Goal: Task Accomplishment & Management: Manage account settings

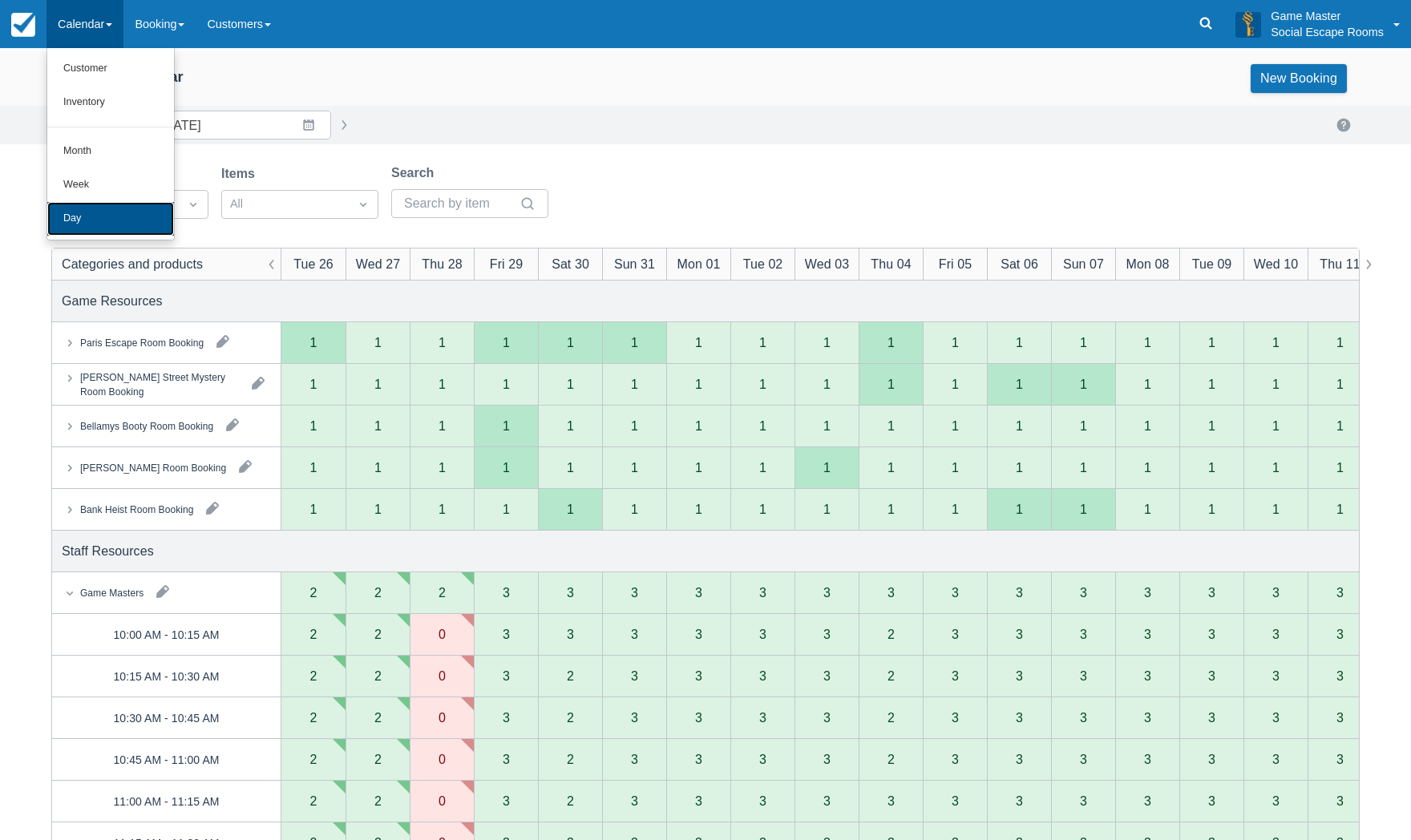
click at [91, 222] on link "Day" at bounding box center [111, 219] width 127 height 34
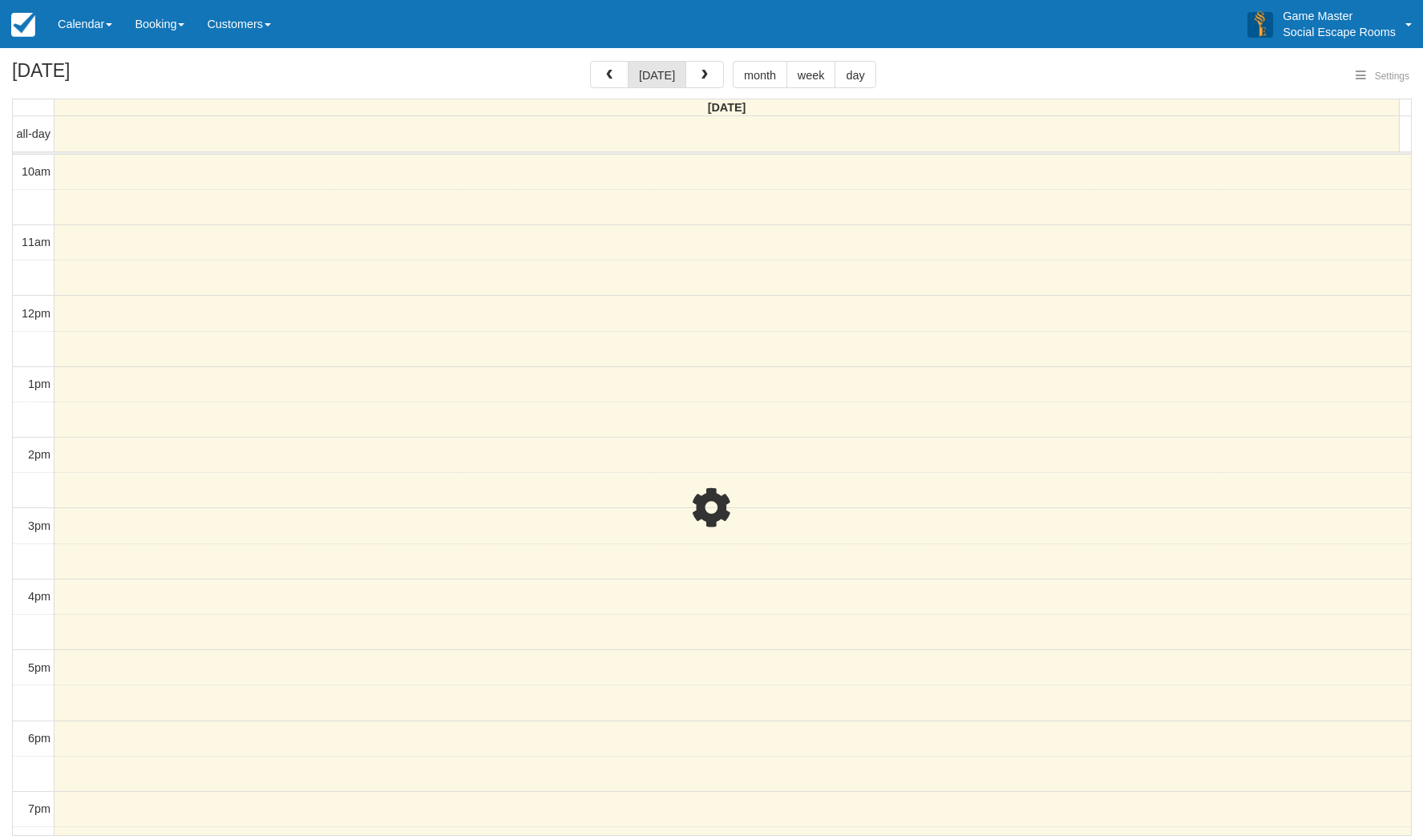
select select
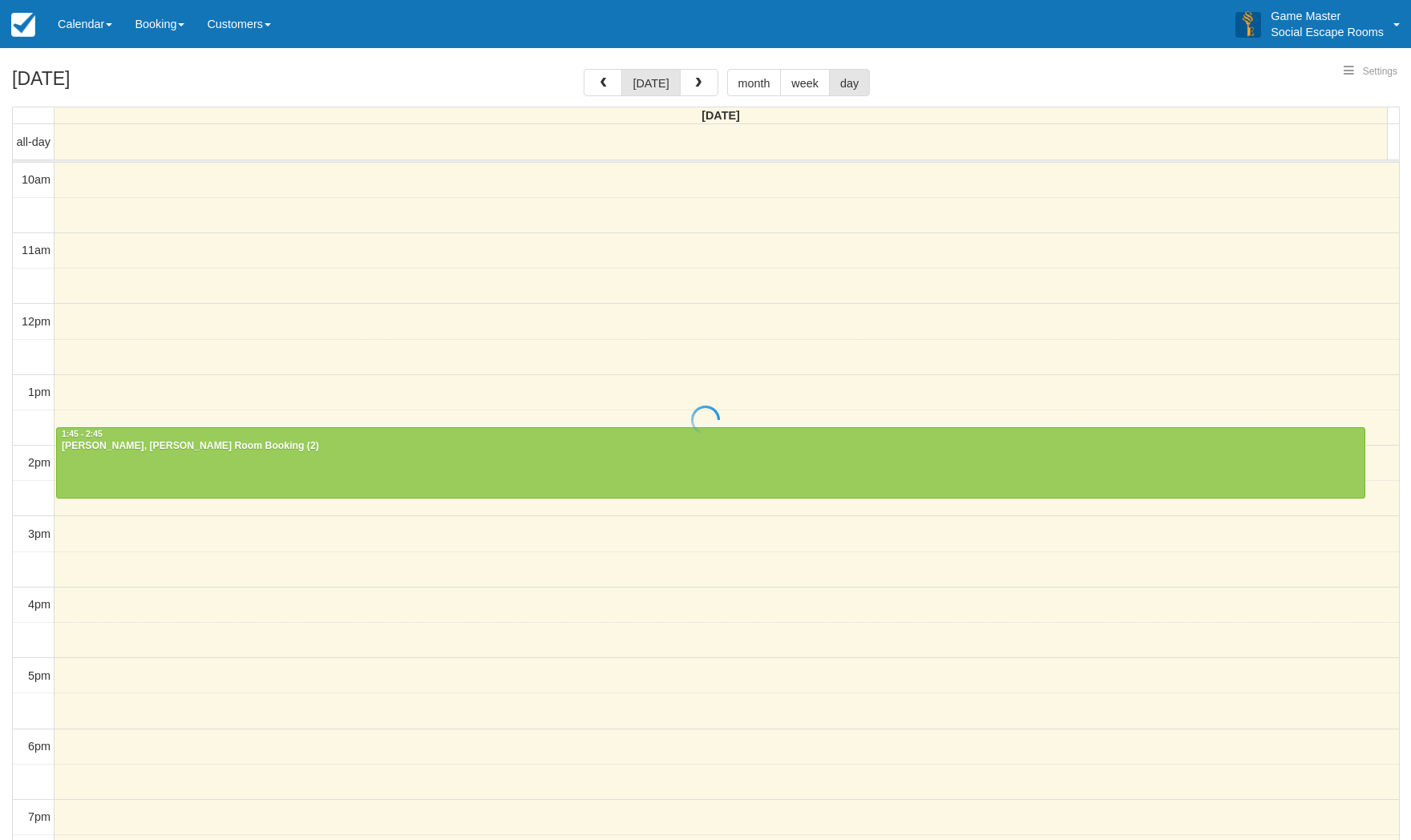
select select
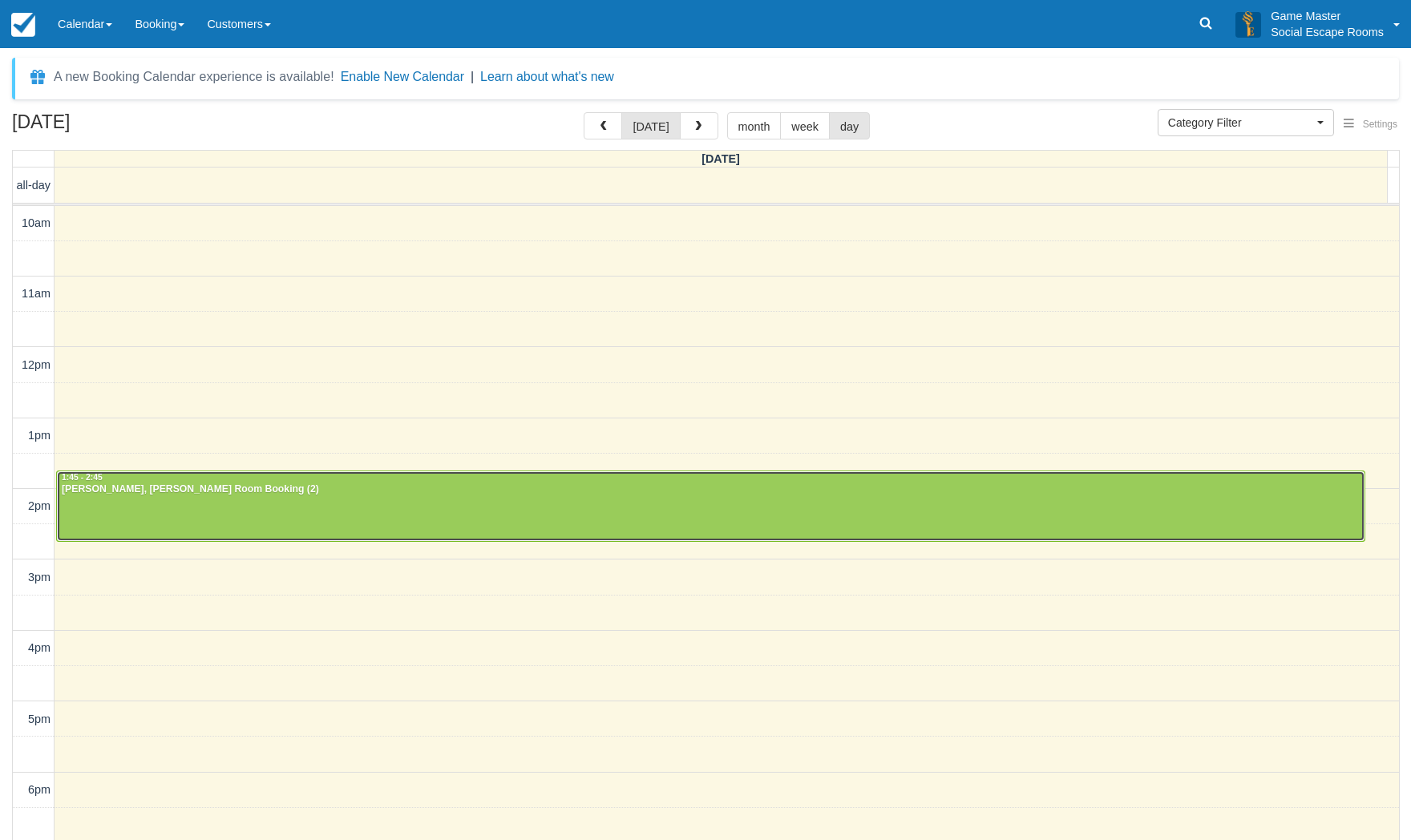
click at [144, 496] on div at bounding box center [711, 505] width 1308 height 69
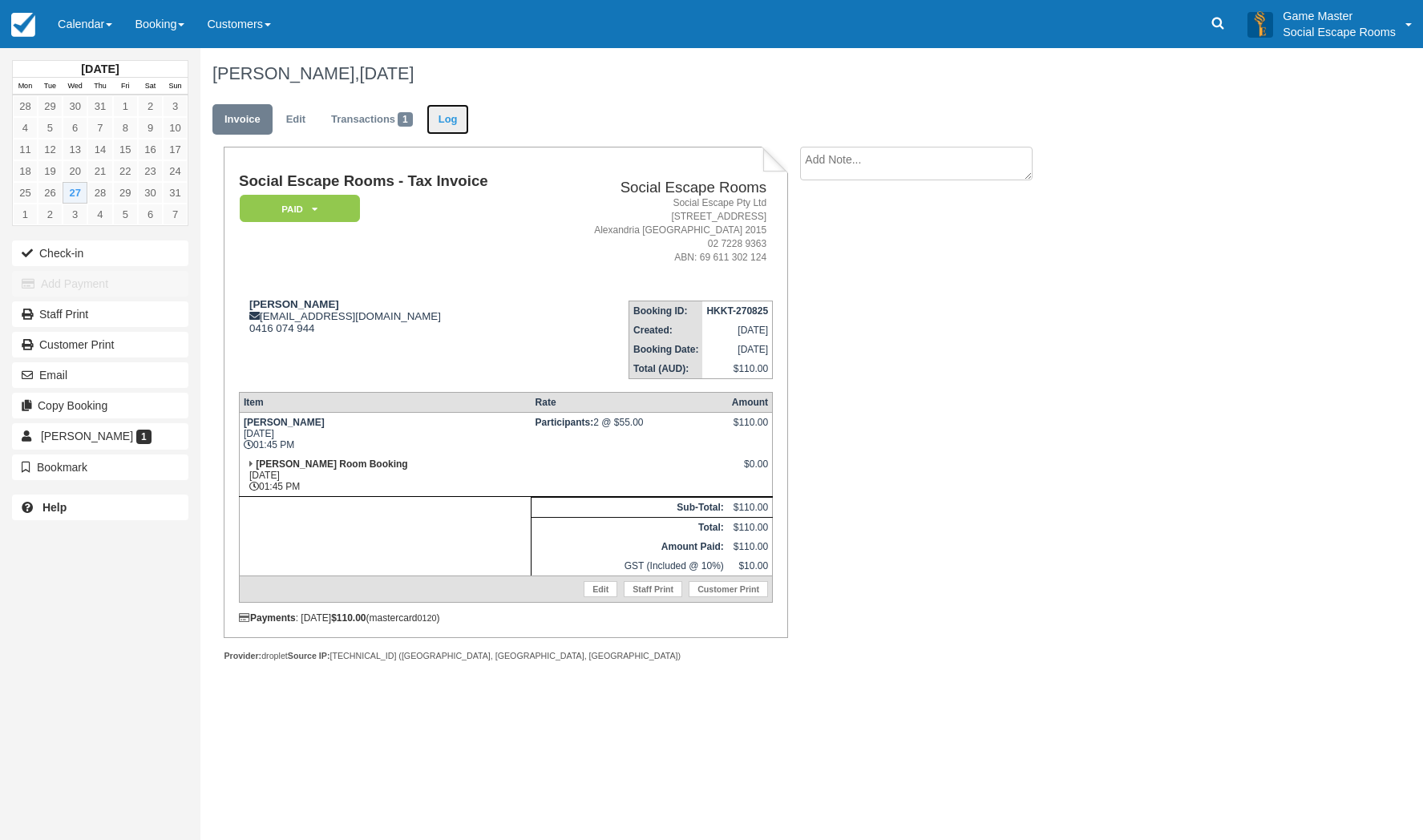
click at [448, 118] on link "Log" at bounding box center [448, 119] width 43 height 32
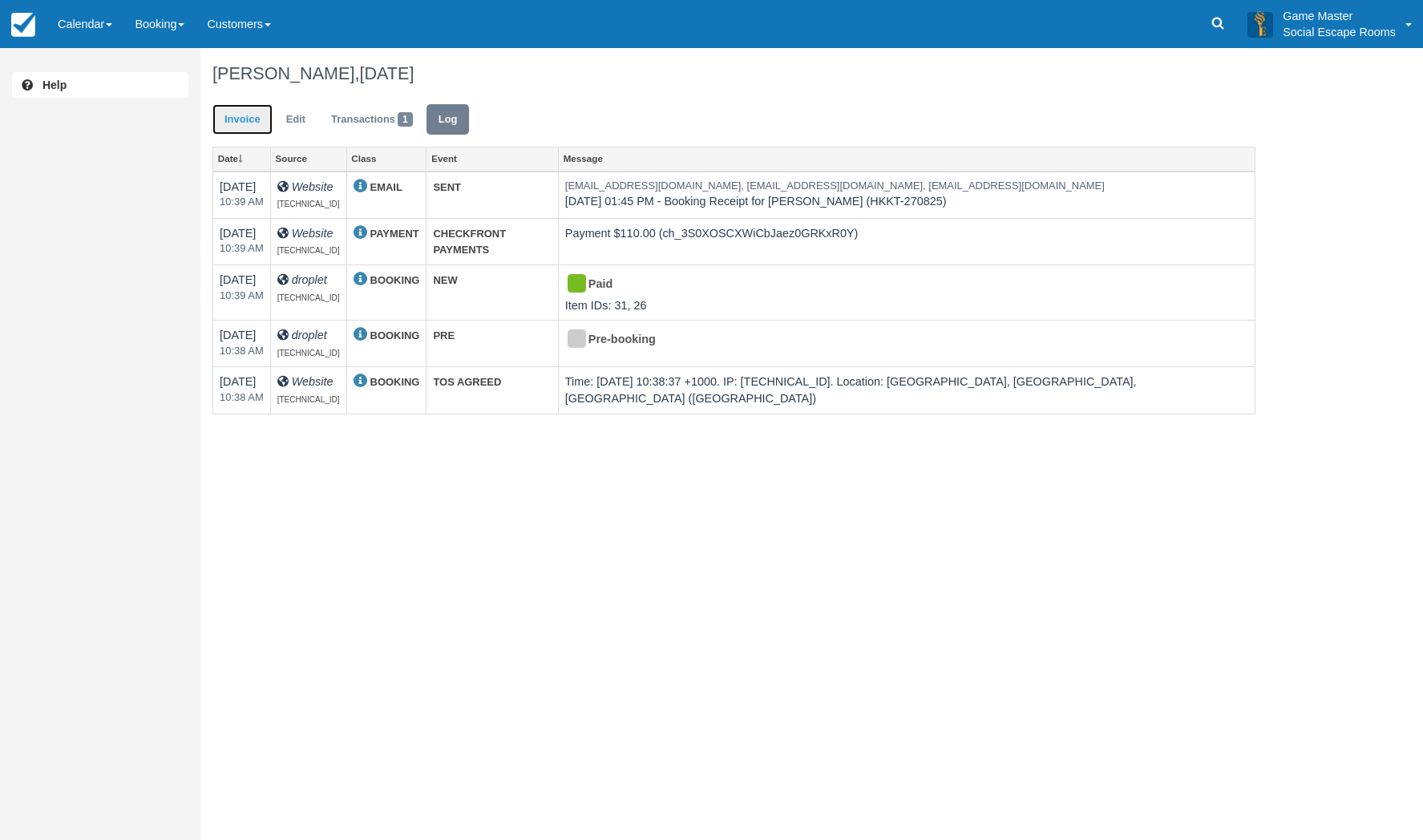
click at [241, 108] on link "Invoice" at bounding box center [242, 119] width 60 height 32
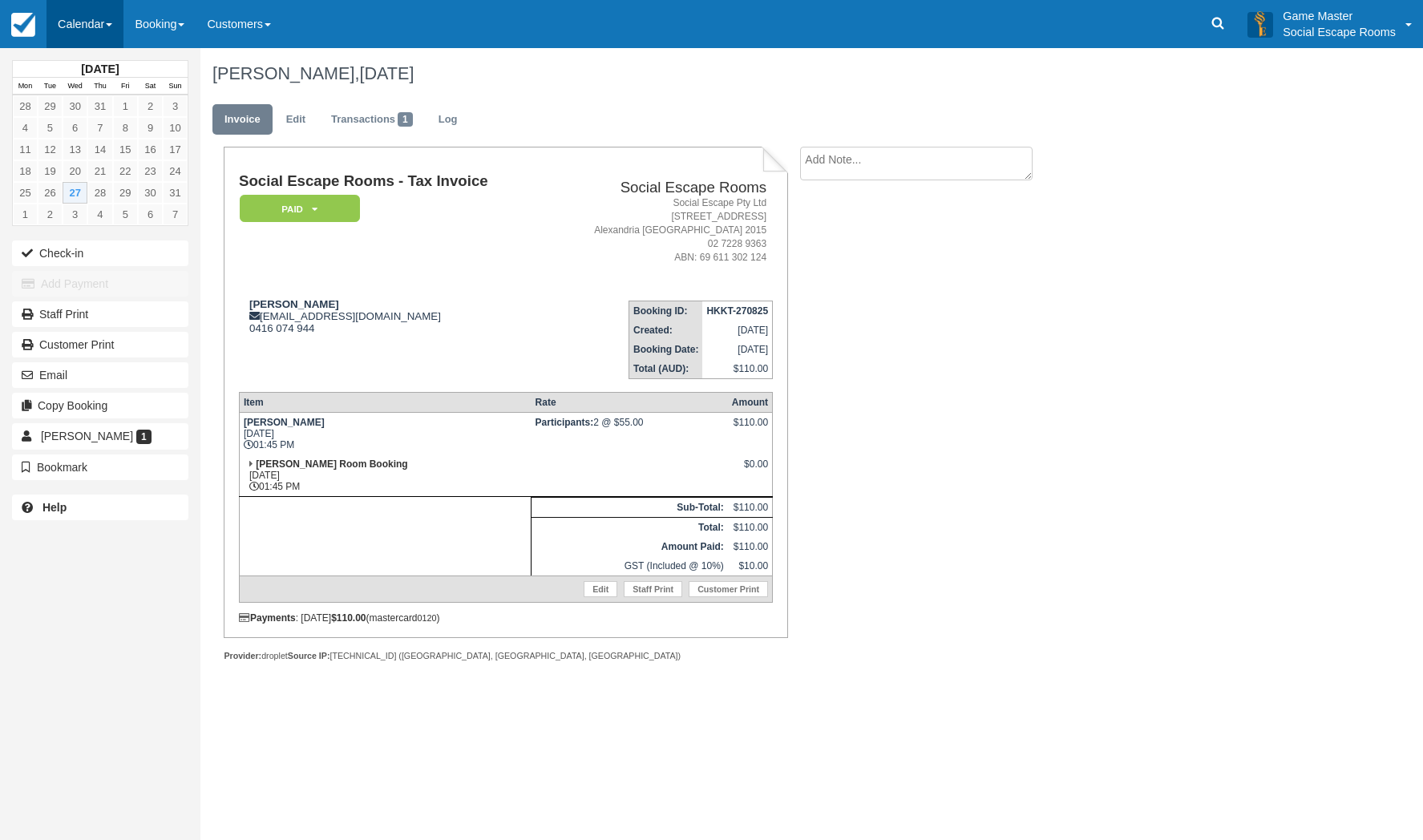
click at [102, 32] on link "Calendar" at bounding box center [85, 24] width 77 height 48
click at [94, 210] on link "Day" at bounding box center [111, 219] width 127 height 34
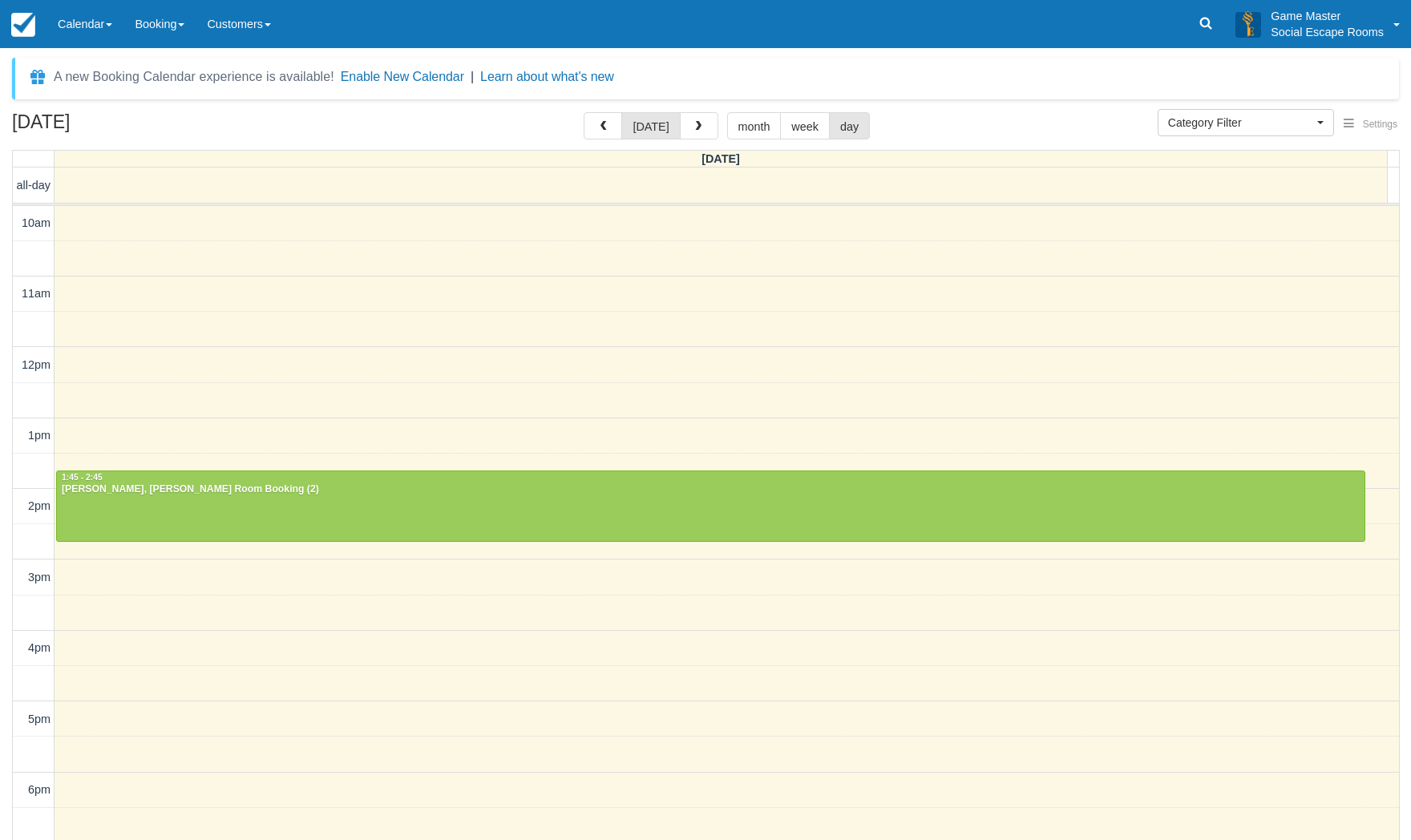
select select
click at [999, 121] on div "[DATE] [DATE] month week day" at bounding box center [706, 129] width 1387 height 34
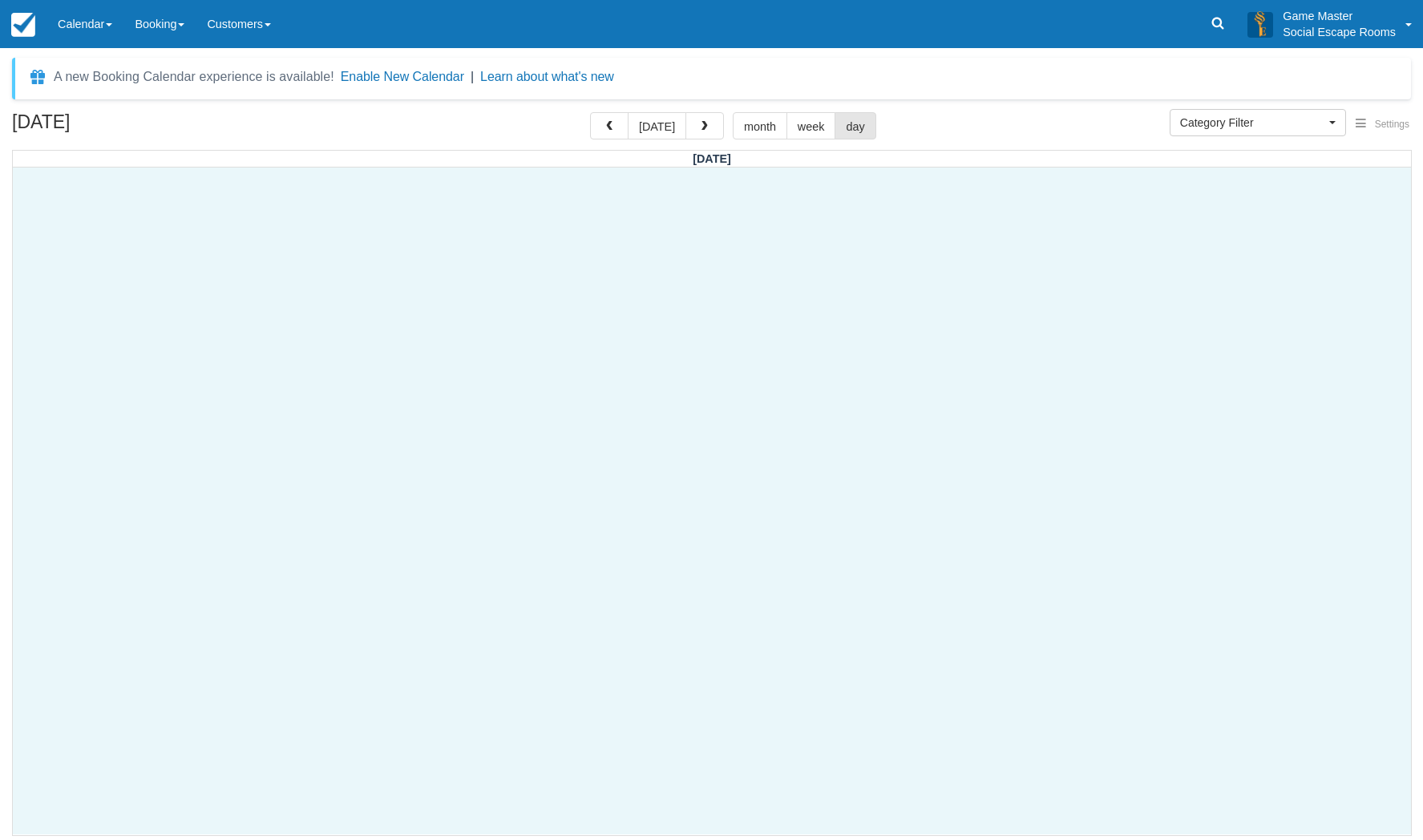
click at [641, 447] on div at bounding box center [712, 501] width 1398 height 667
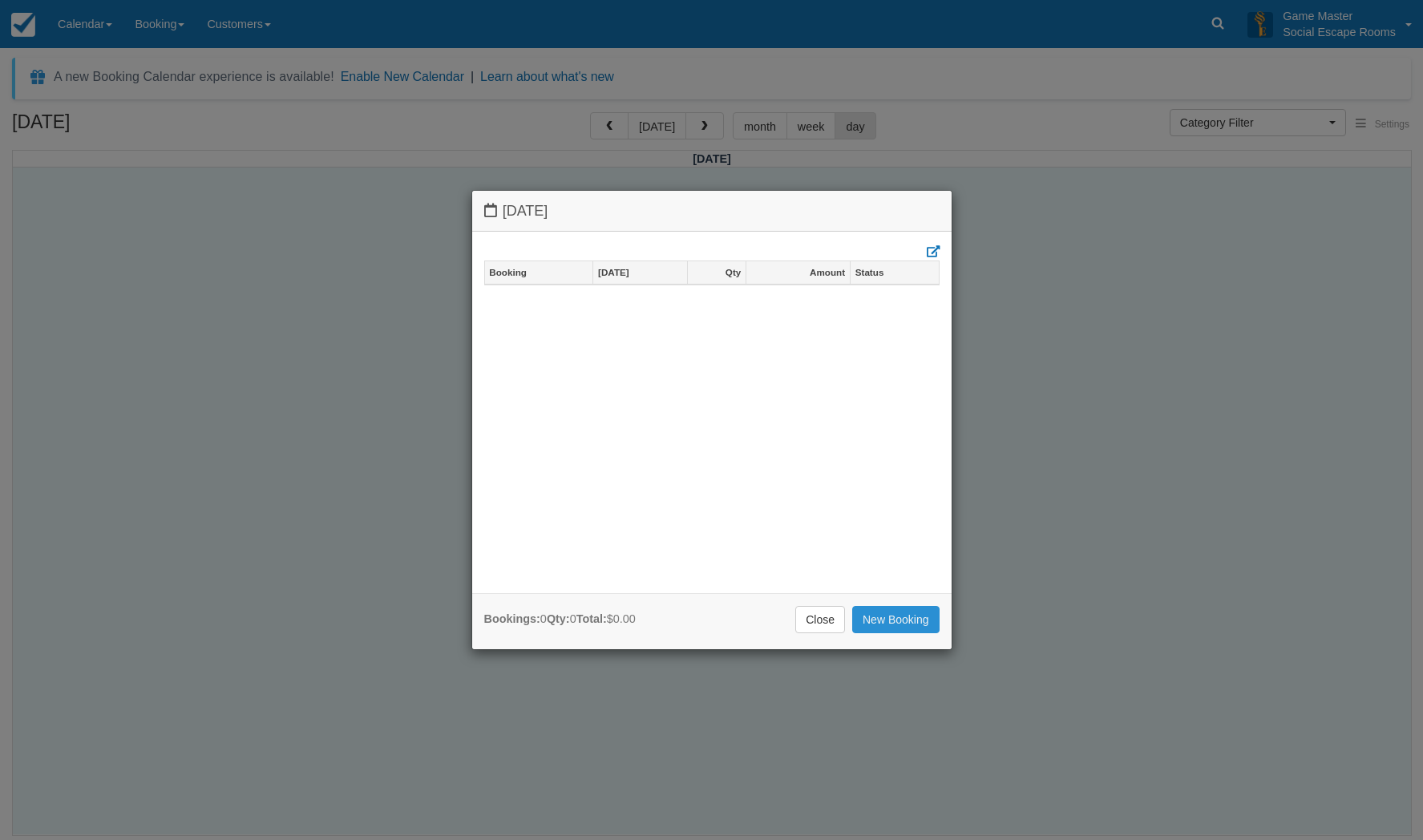
click at [898, 617] on link "New Booking" at bounding box center [896, 619] width 88 height 27
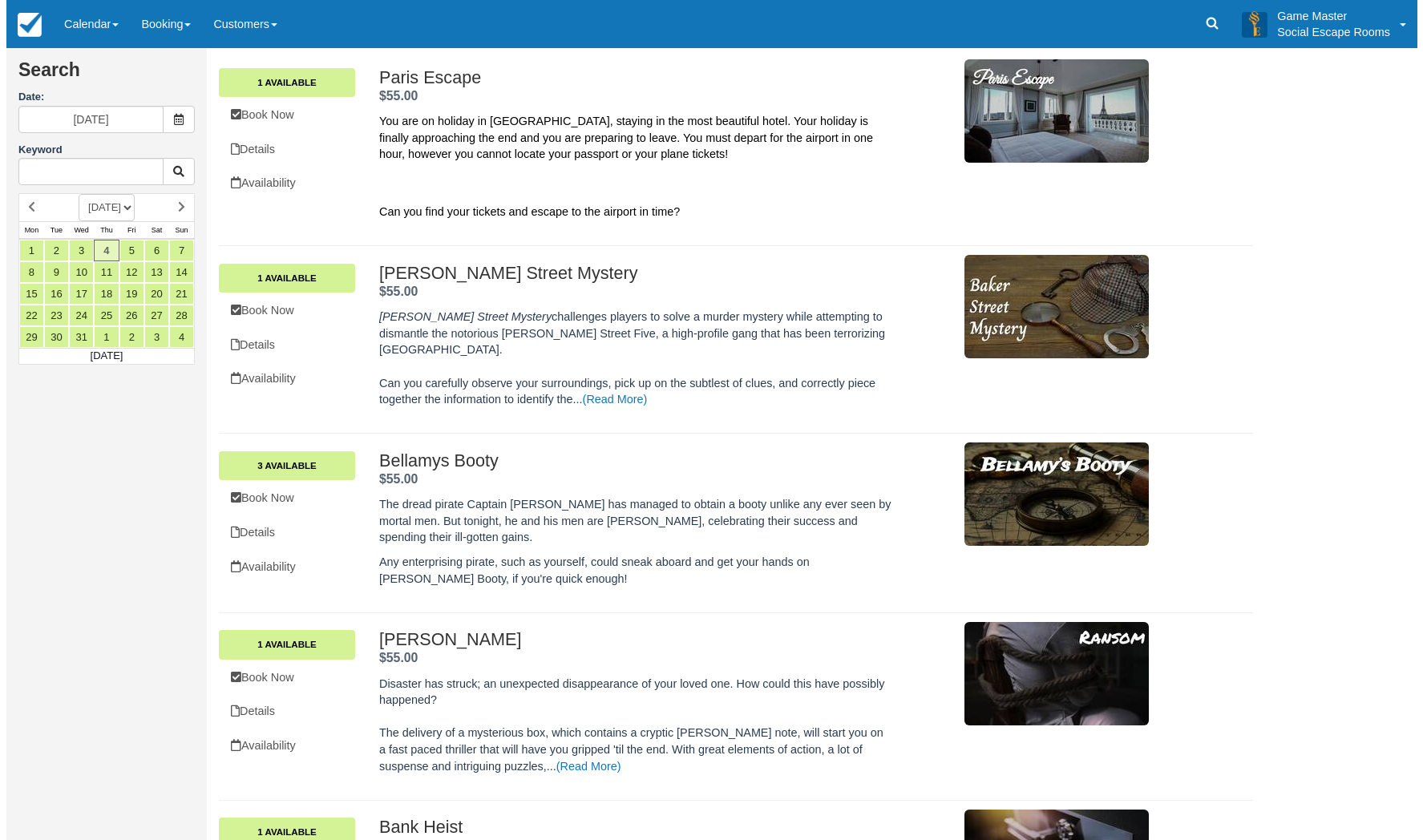
scroll to position [160, 0]
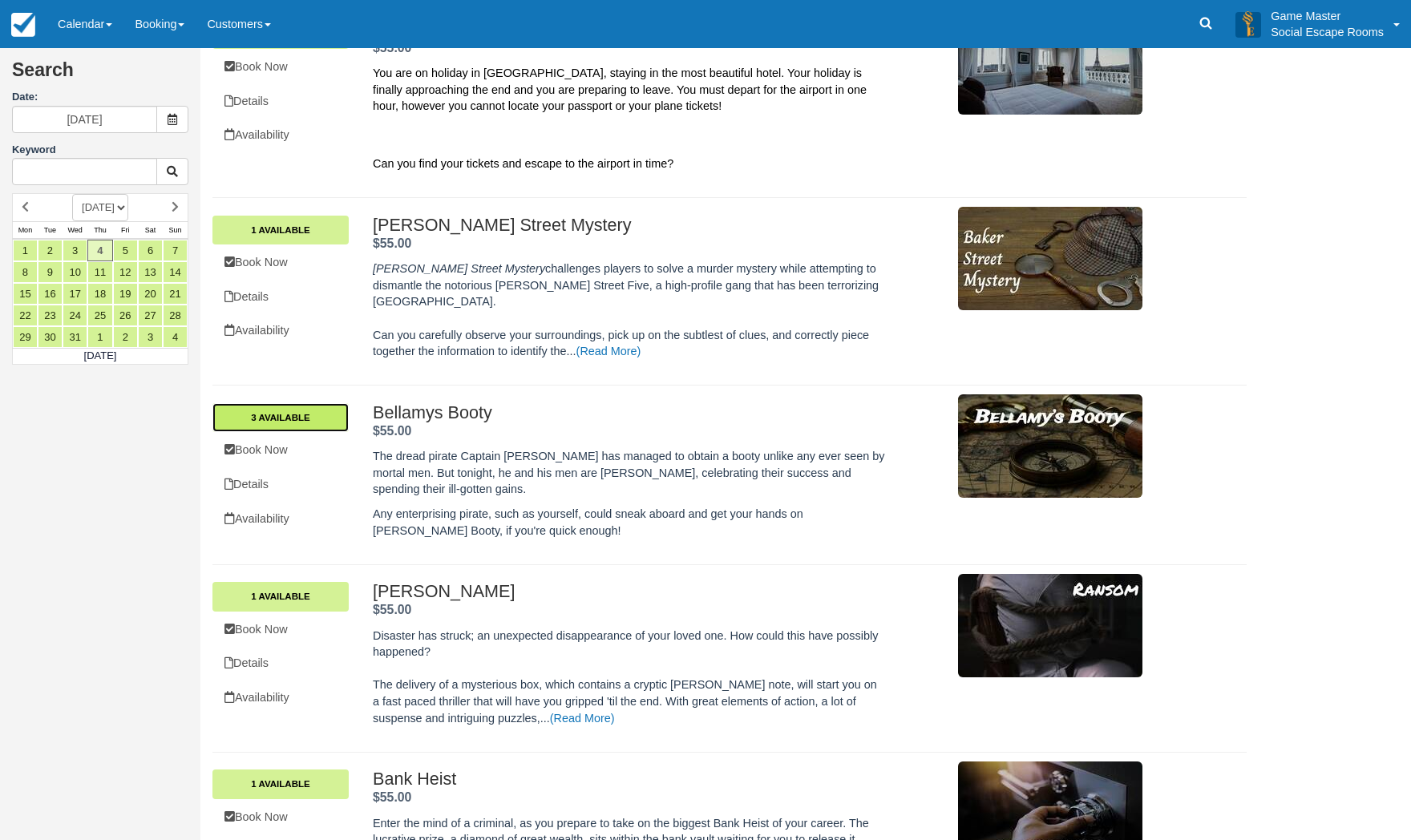
click at [324, 403] on link "3 Available" at bounding box center [280, 417] width 136 height 29
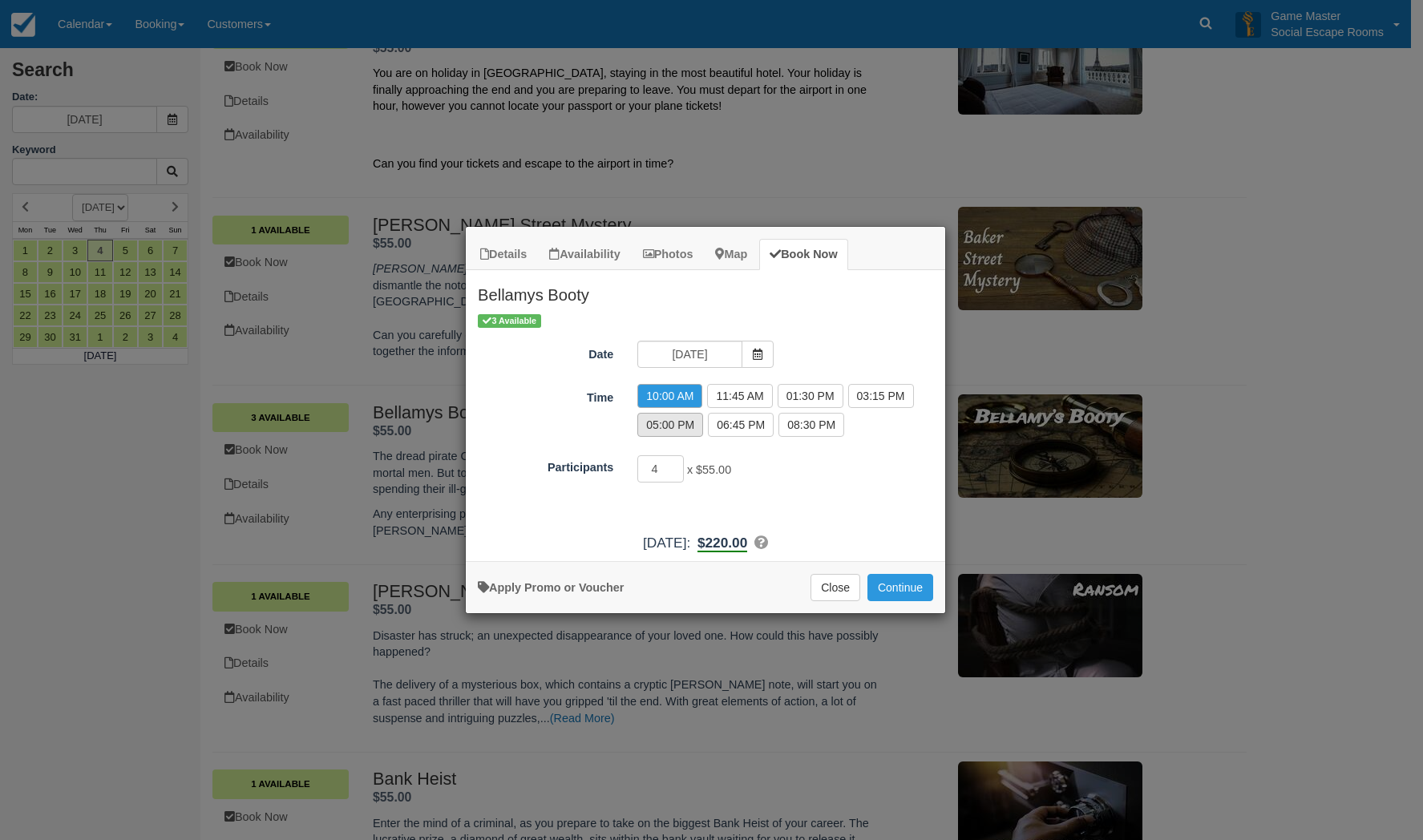
click at [688, 430] on label "05:00 PM" at bounding box center [670, 425] width 66 height 24
radio input "true"
type input "5"
click at [677, 465] on input "5" at bounding box center [660, 469] width 47 height 27
click at [604, 591] on link "Apply Promo or Voucher" at bounding box center [550, 587] width 146 height 13
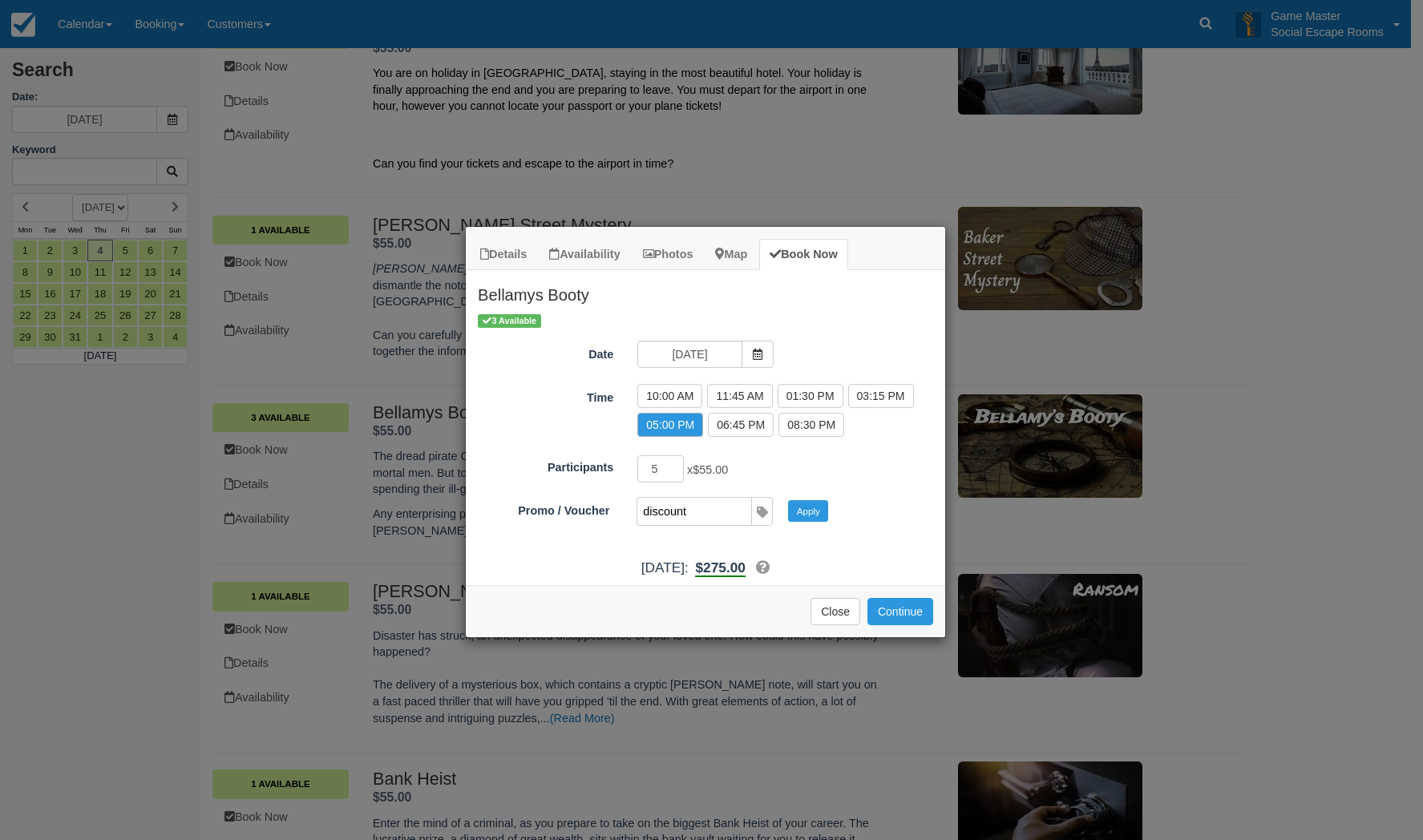
type input "DISCOUNT10"
click at [808, 516] on button "Apply" at bounding box center [808, 510] width 40 height 20
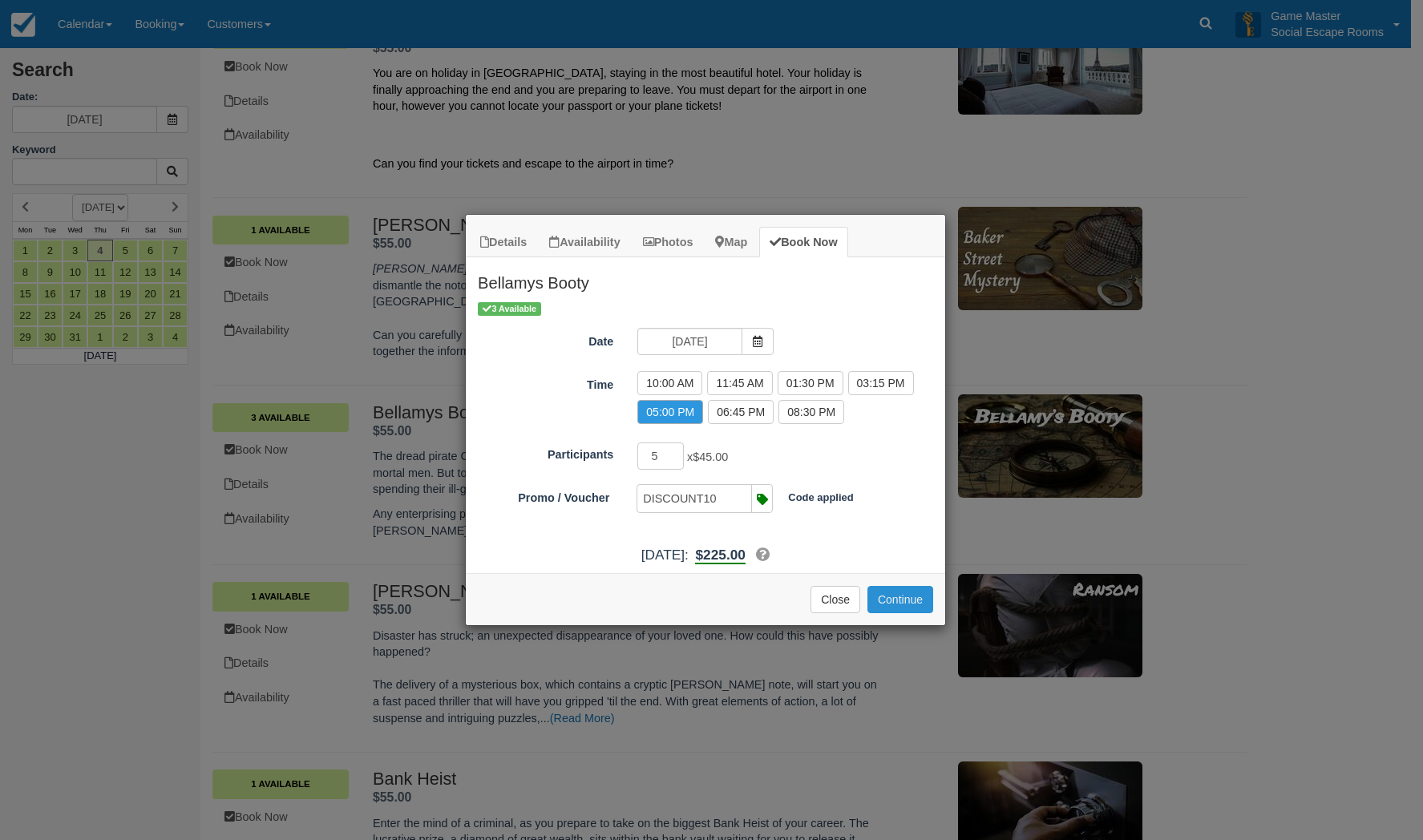
click at [887, 591] on button "Continue" at bounding box center [900, 600] width 66 height 27
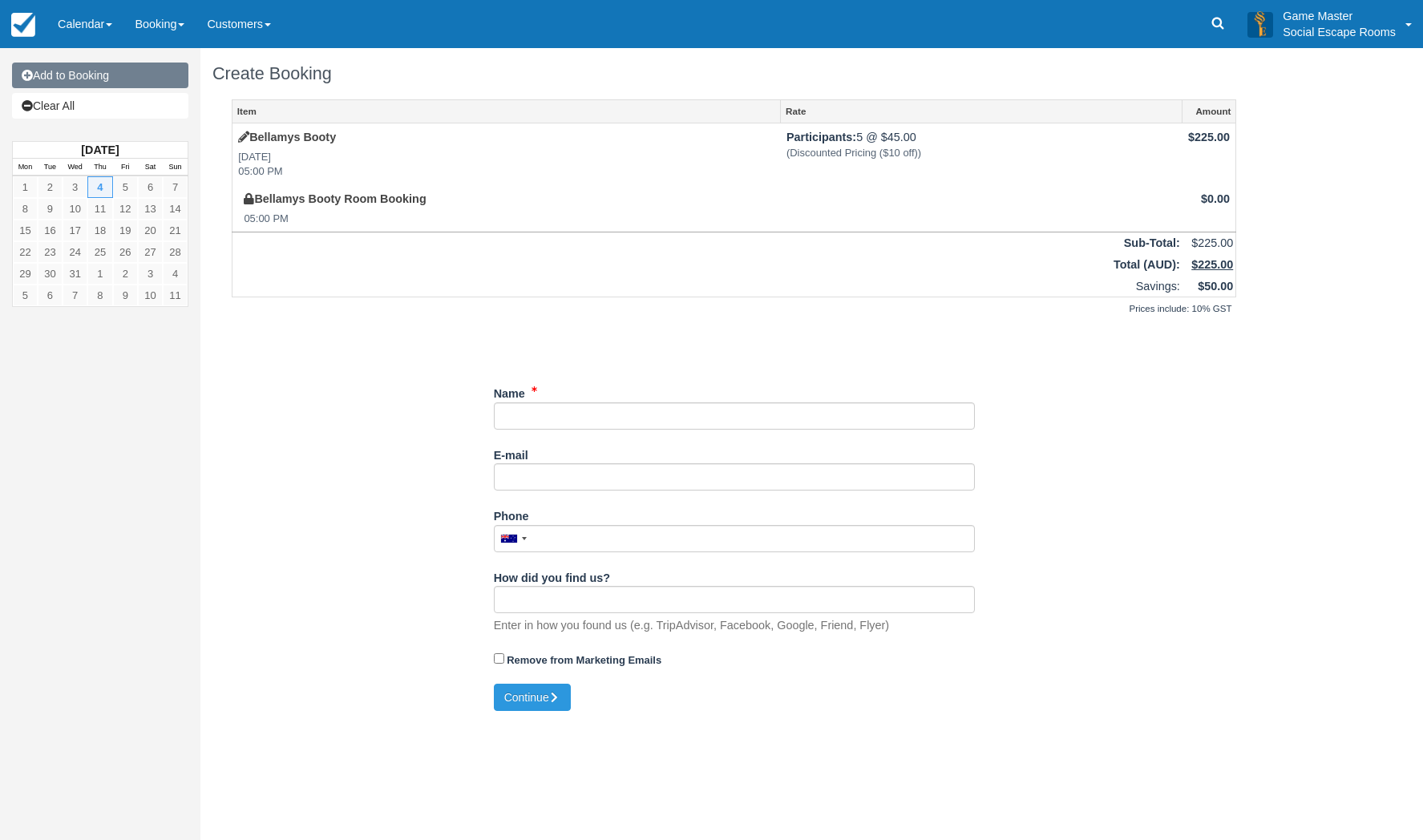
click at [112, 75] on link "Add to Booking" at bounding box center [100, 75] width 176 height 26
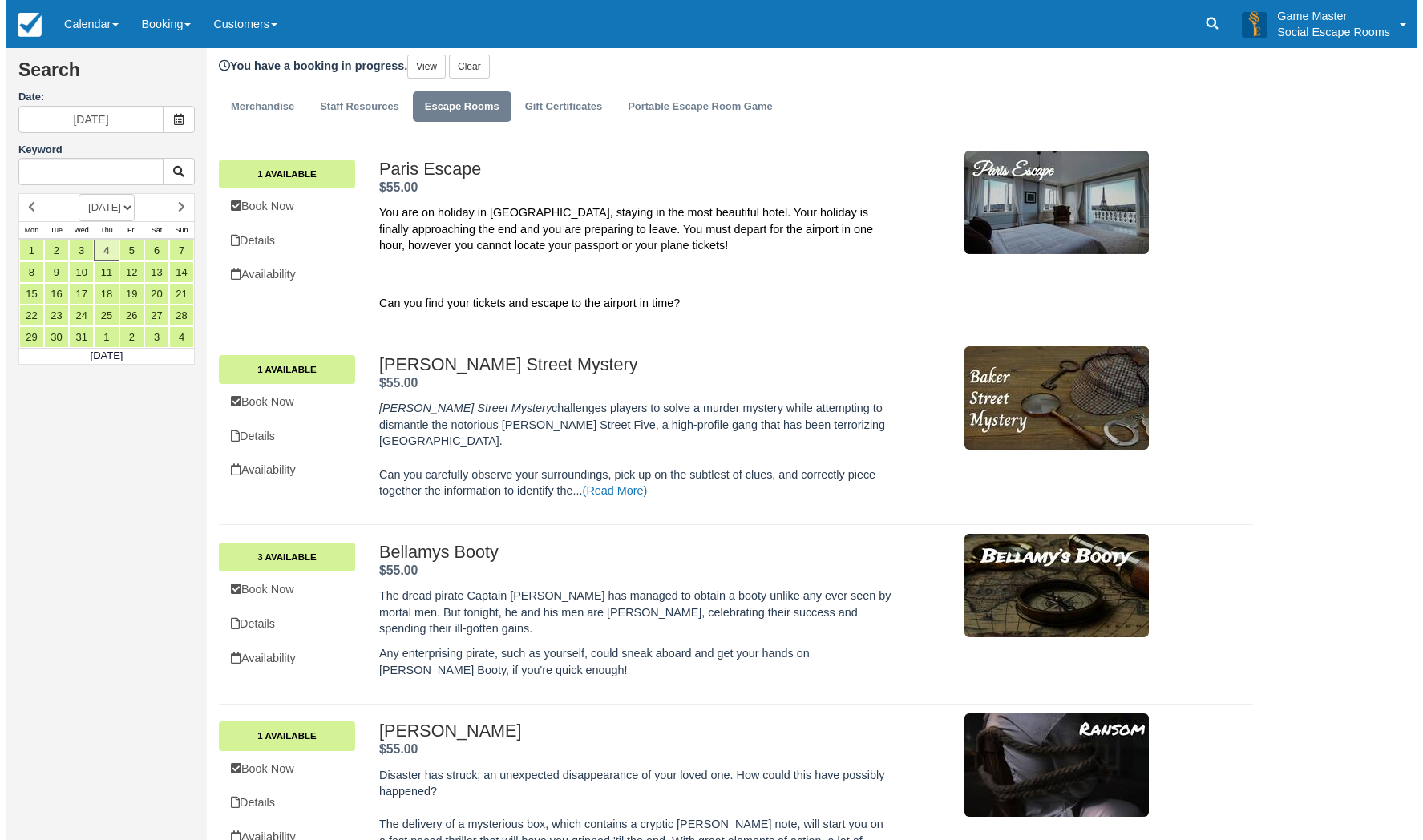
scroll to position [240, 0]
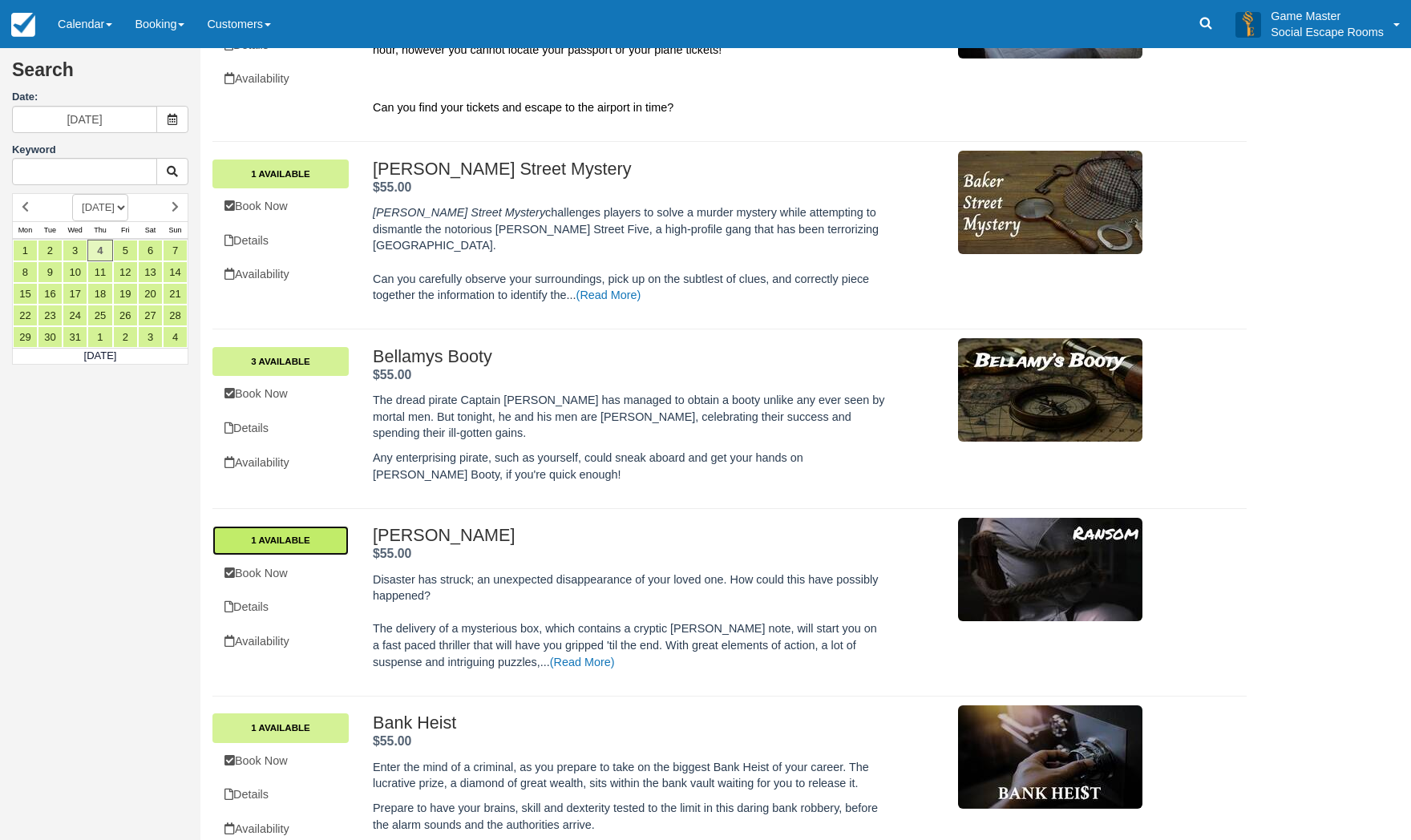
click at [312, 535] on link "1 Available" at bounding box center [280, 540] width 136 height 29
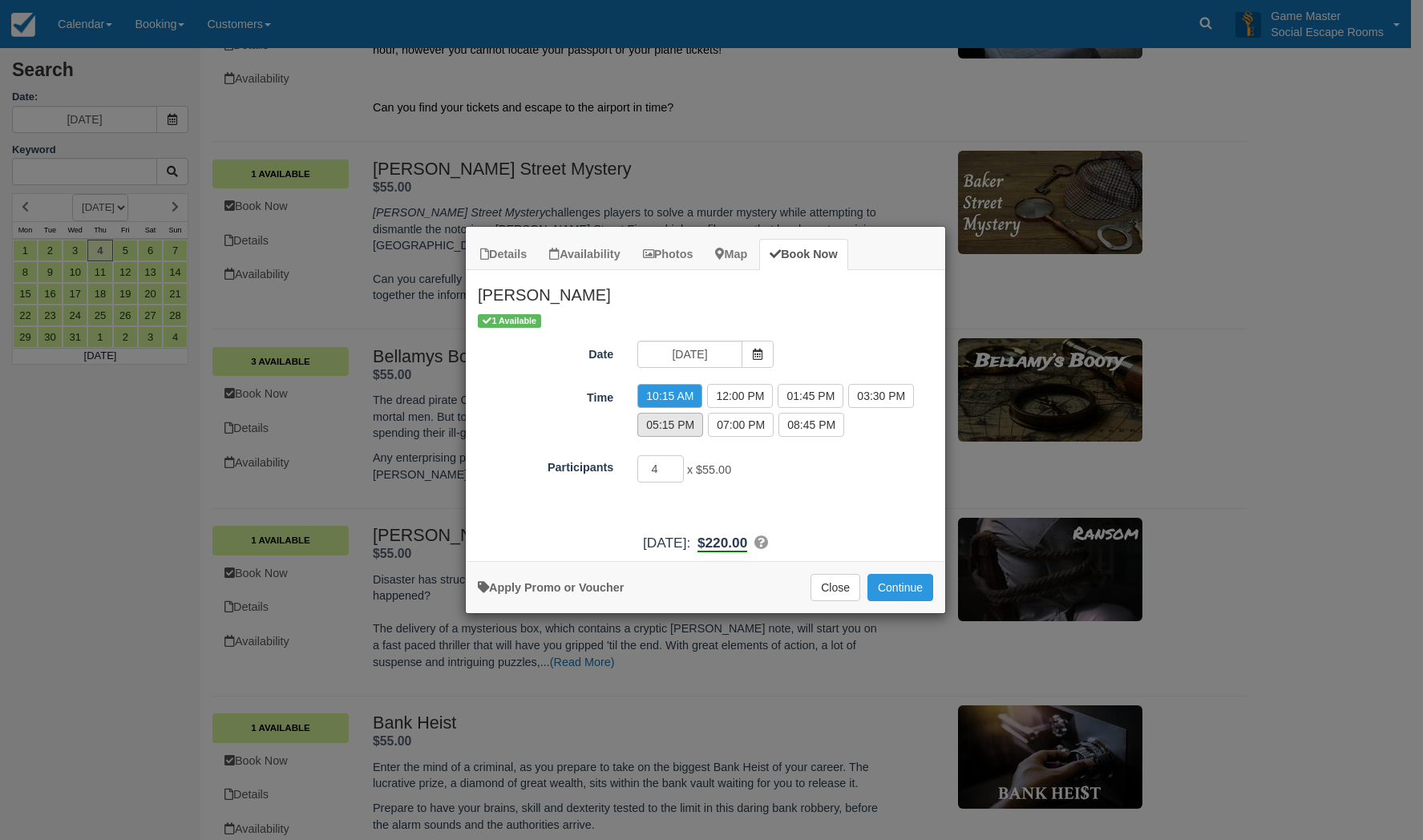
click at [682, 426] on label "05:15 PM" at bounding box center [670, 425] width 66 height 24
radio input "true"
type input "5"
click at [677, 463] on input "5" at bounding box center [660, 469] width 47 height 27
click at [590, 588] on link "Apply Promo or Voucher" at bounding box center [550, 587] width 146 height 13
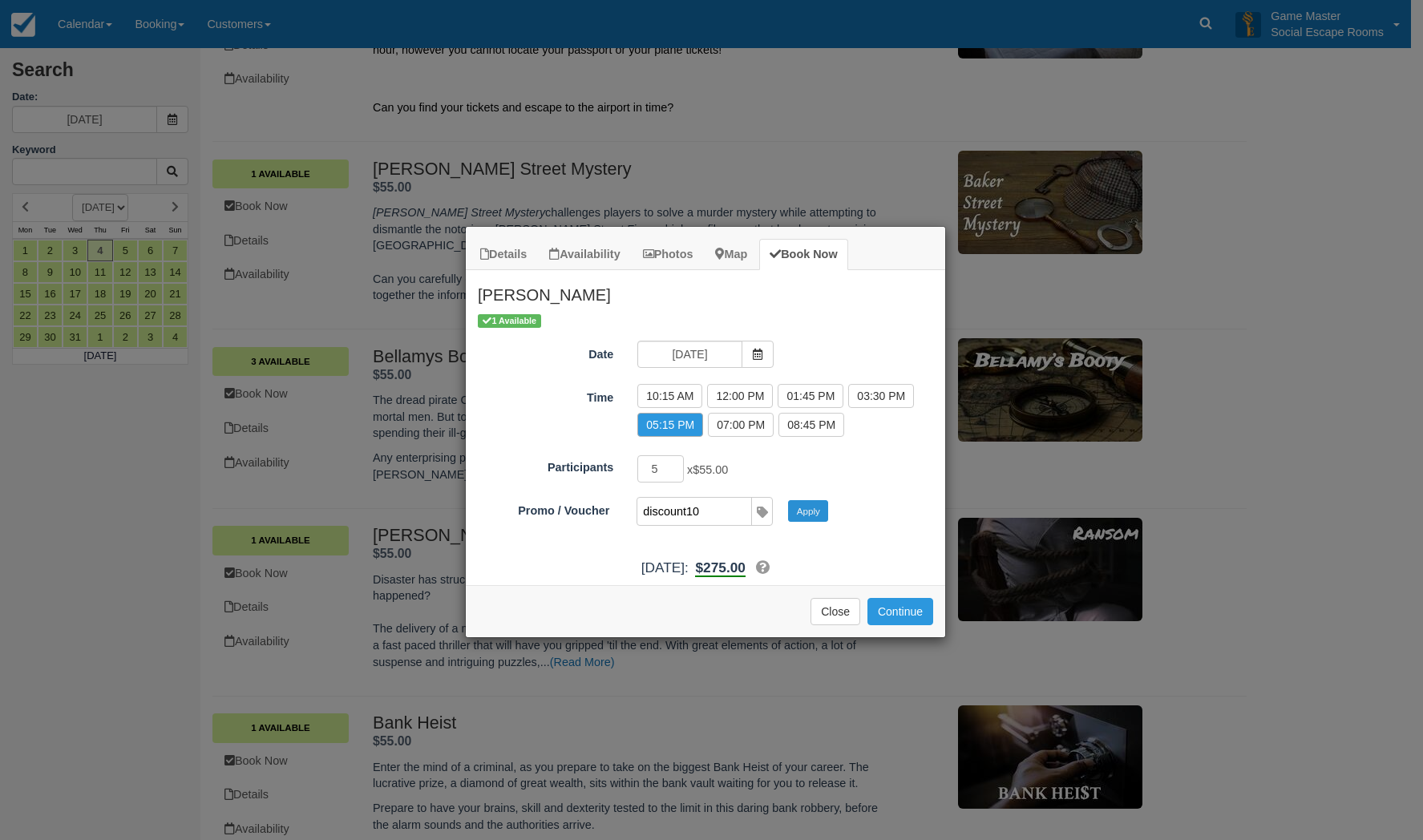
type input "discount10"
click at [819, 513] on button "Apply" at bounding box center [808, 510] width 40 height 20
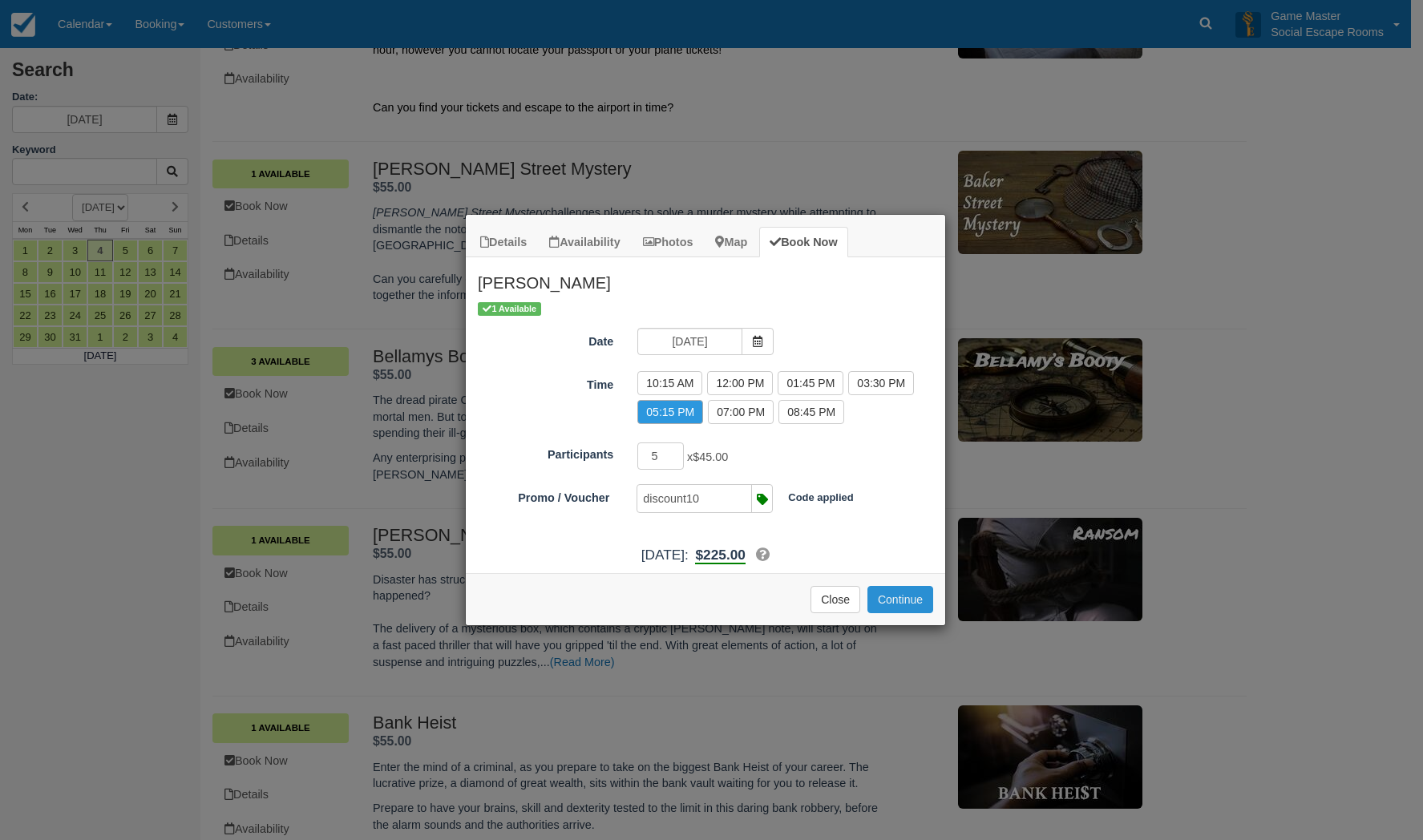
click at [914, 591] on button "Continue" at bounding box center [900, 600] width 66 height 27
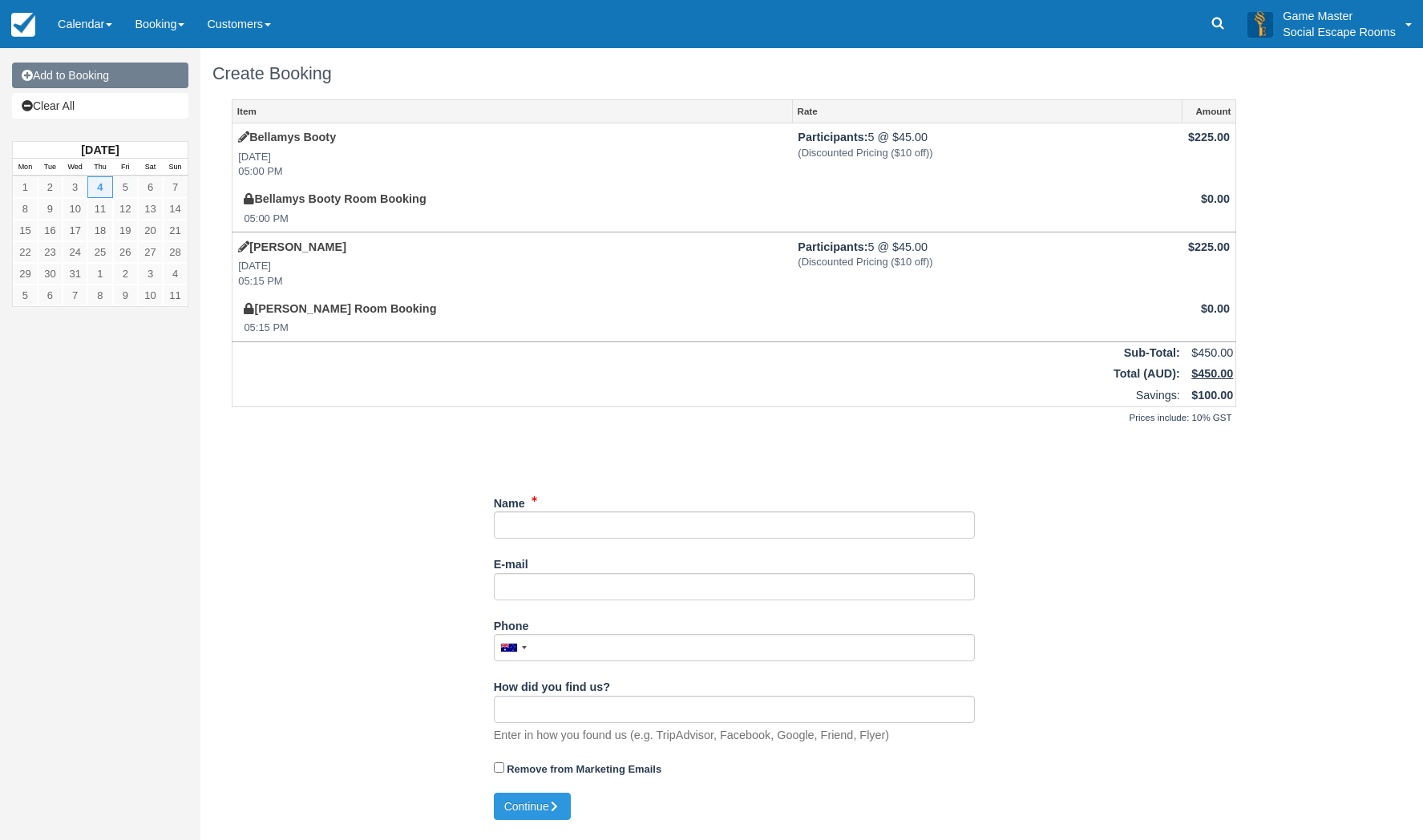
click at [105, 85] on link "Add to Booking" at bounding box center [100, 75] width 176 height 26
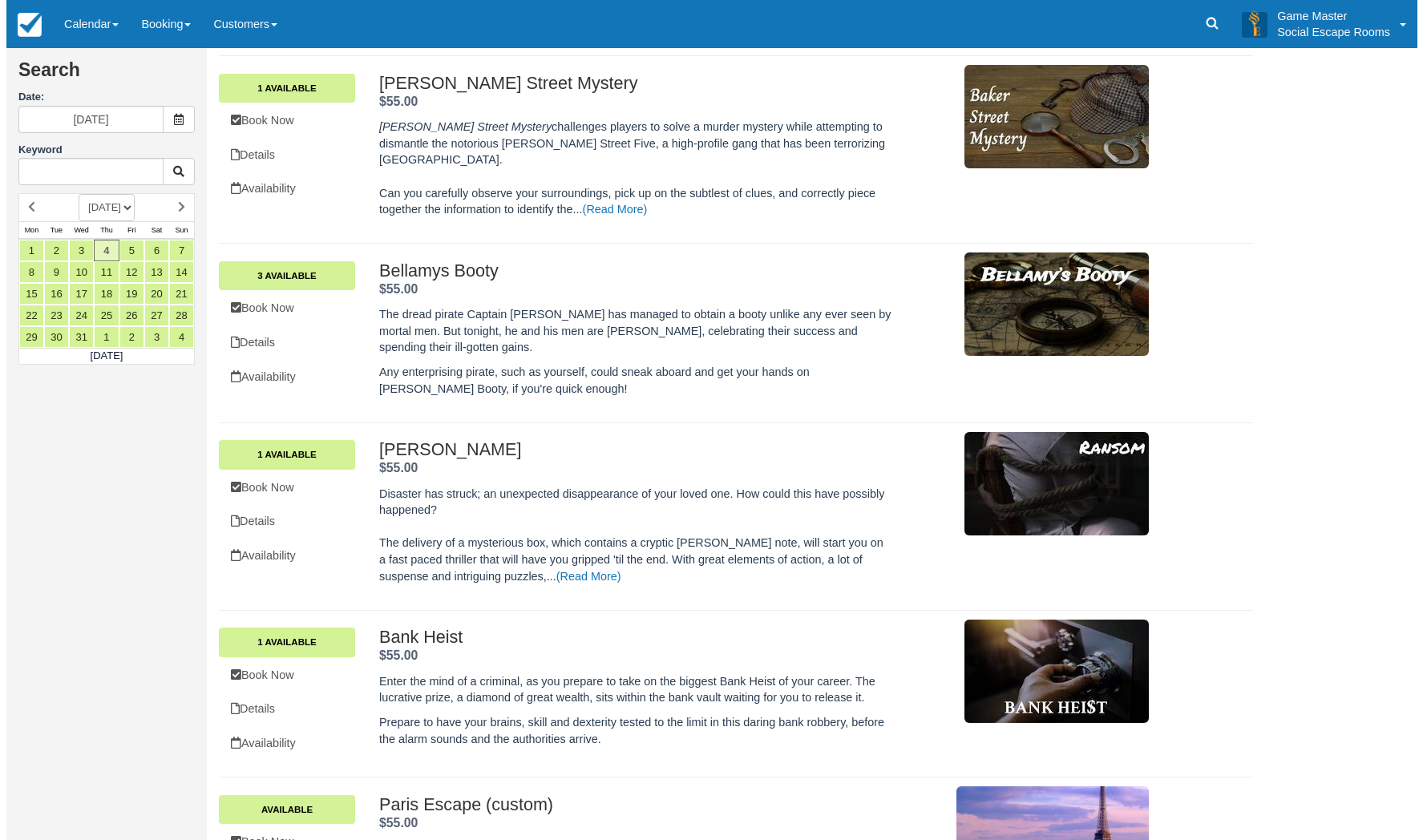
scroll to position [401, 0]
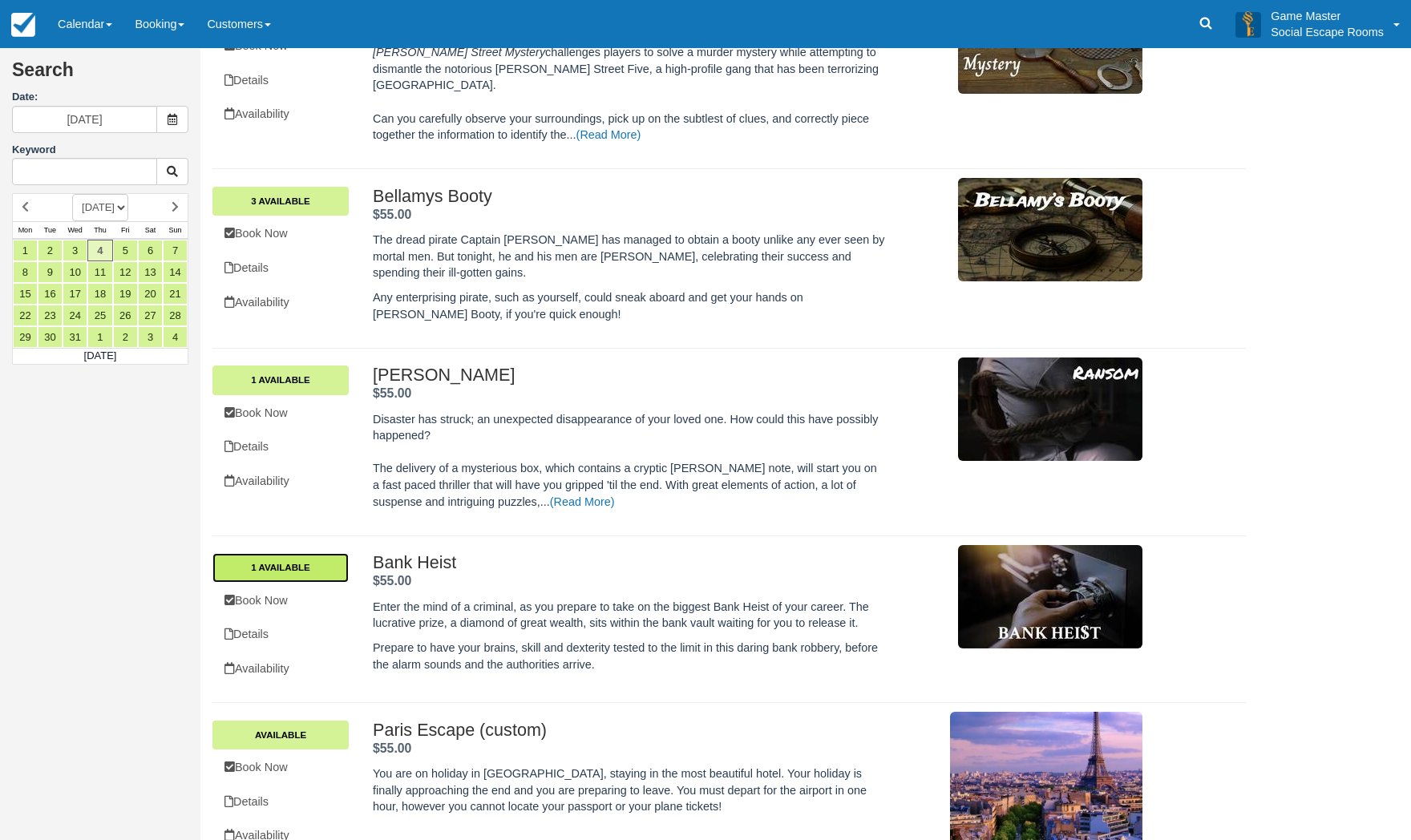
click at [316, 555] on link "1 Available" at bounding box center [280, 567] width 136 height 29
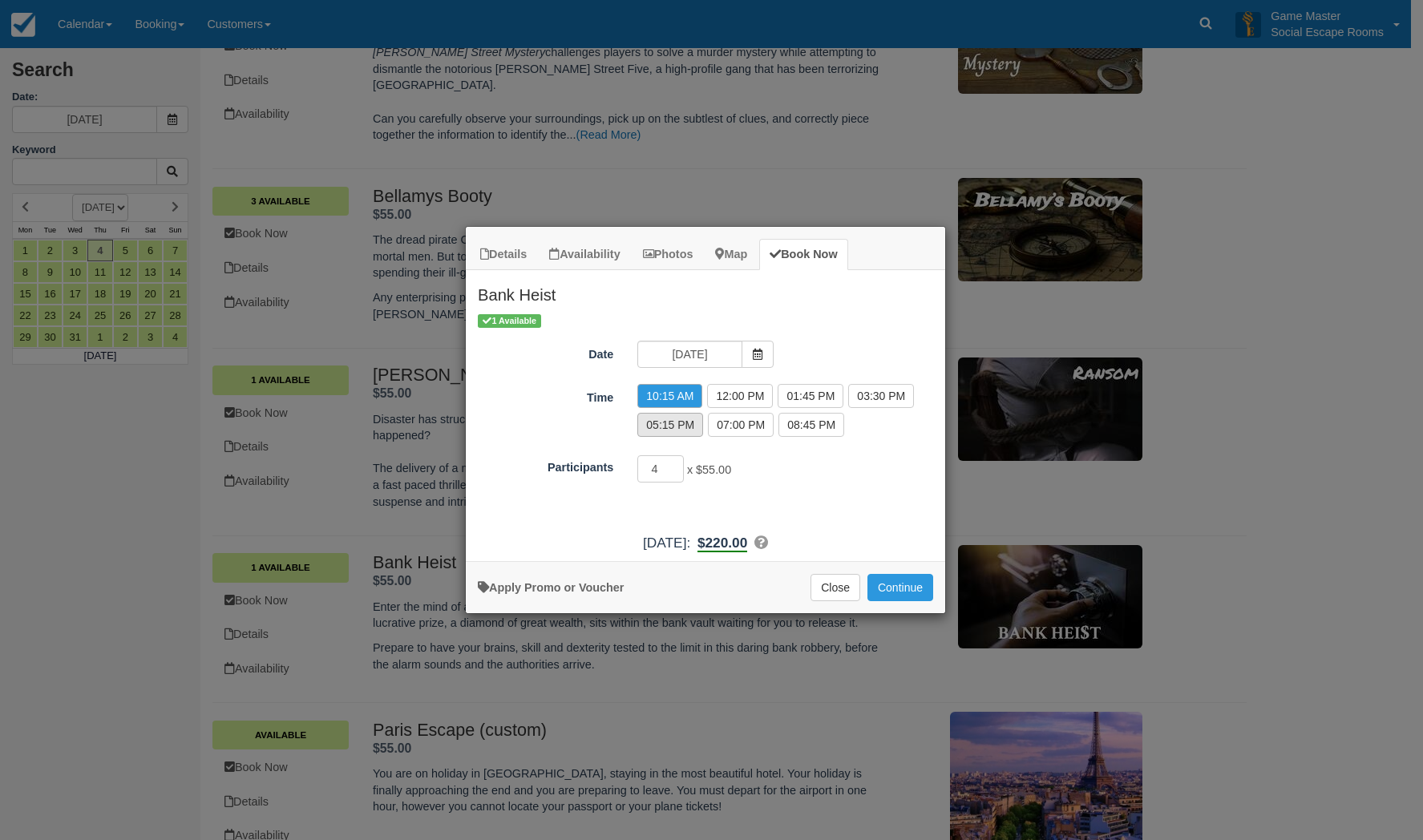
click at [694, 427] on label "05:15 PM" at bounding box center [670, 425] width 66 height 24
radio input "true"
type input "5"
click at [674, 463] on input "5" at bounding box center [660, 469] width 47 height 27
click at [600, 587] on link "Apply Promo or Voucher" at bounding box center [550, 587] width 146 height 13
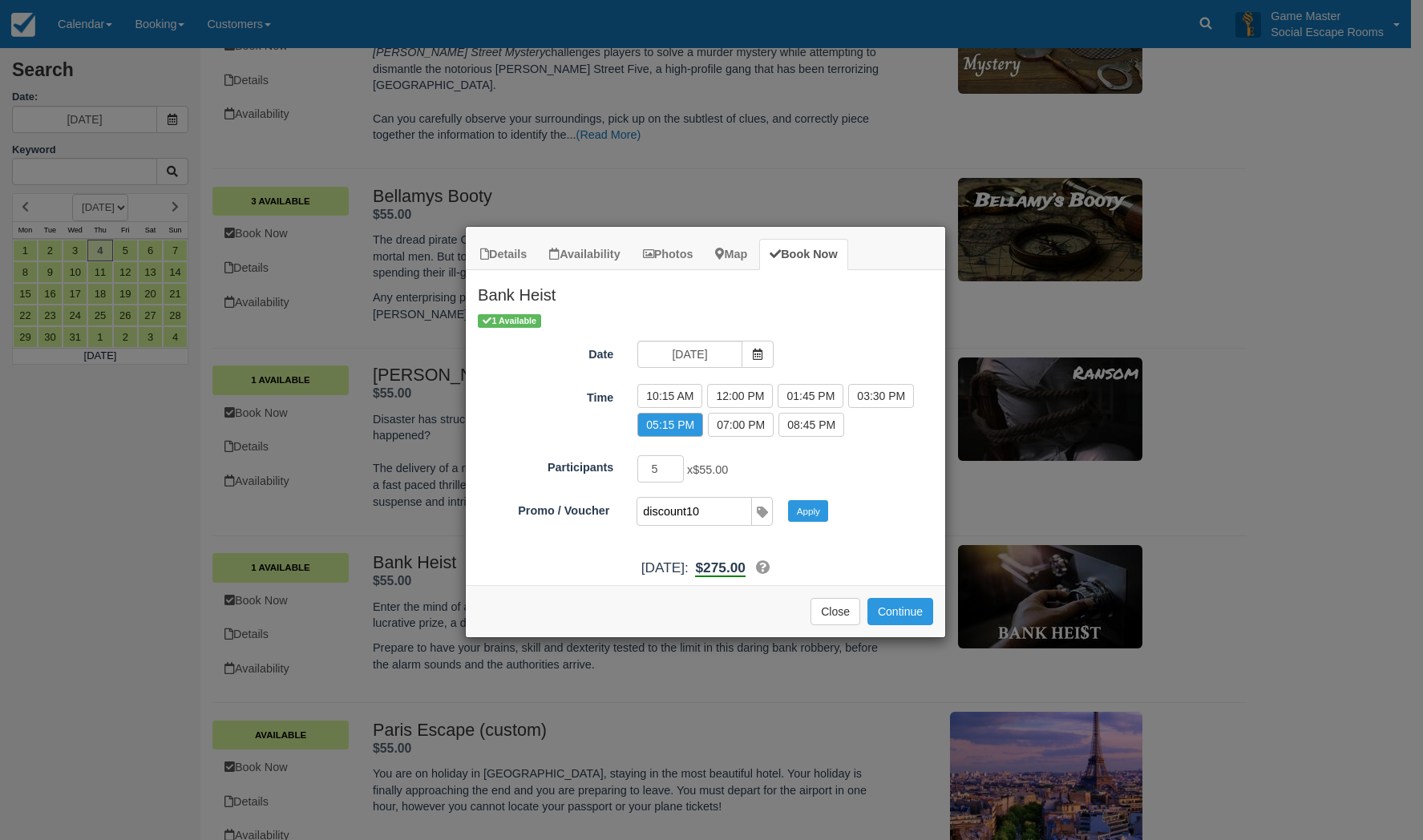
type input "discount10"
click at [788, 500] on button "Apply" at bounding box center [808, 510] width 40 height 20
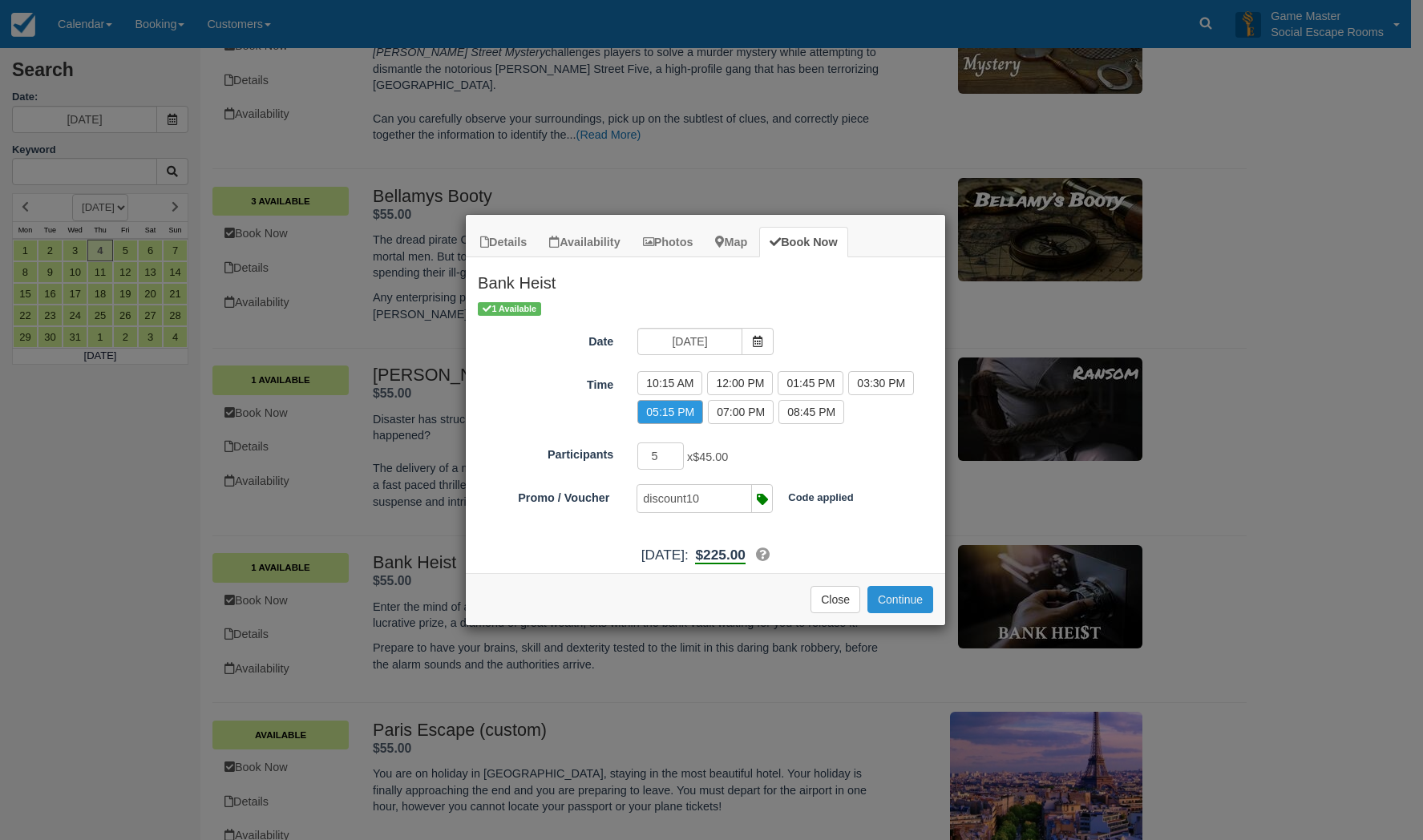
click at [905, 595] on button "Continue" at bounding box center [900, 600] width 66 height 27
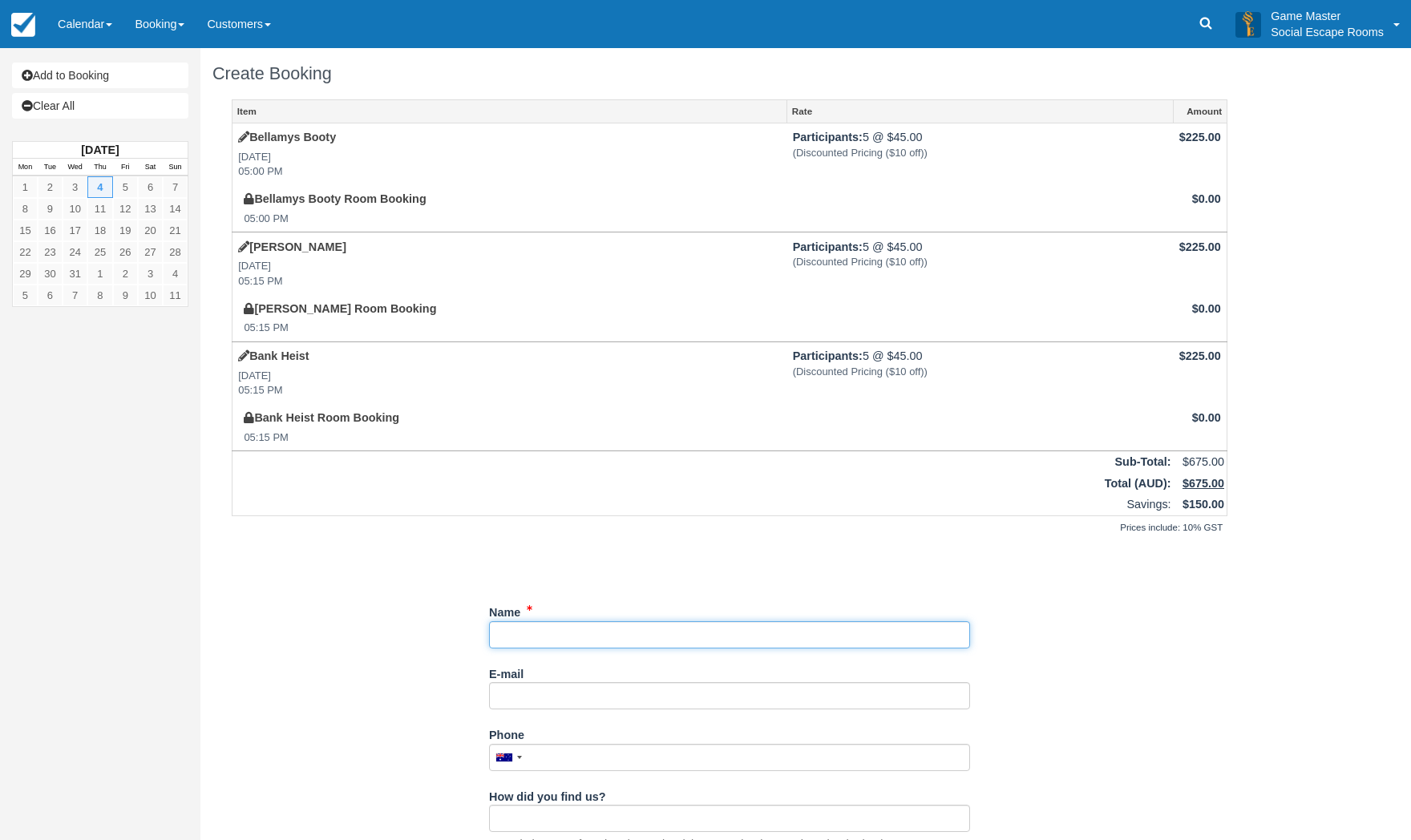
click at [533, 630] on input "Name" at bounding box center [729, 635] width 481 height 27
paste input "Social Impact Hub"
click at [683, 634] on input "Name" at bounding box center [729, 635] width 481 height 27
paste input "[PERSON_NAME]"
type input "Social Impact Hub; [PERSON_NAME]"
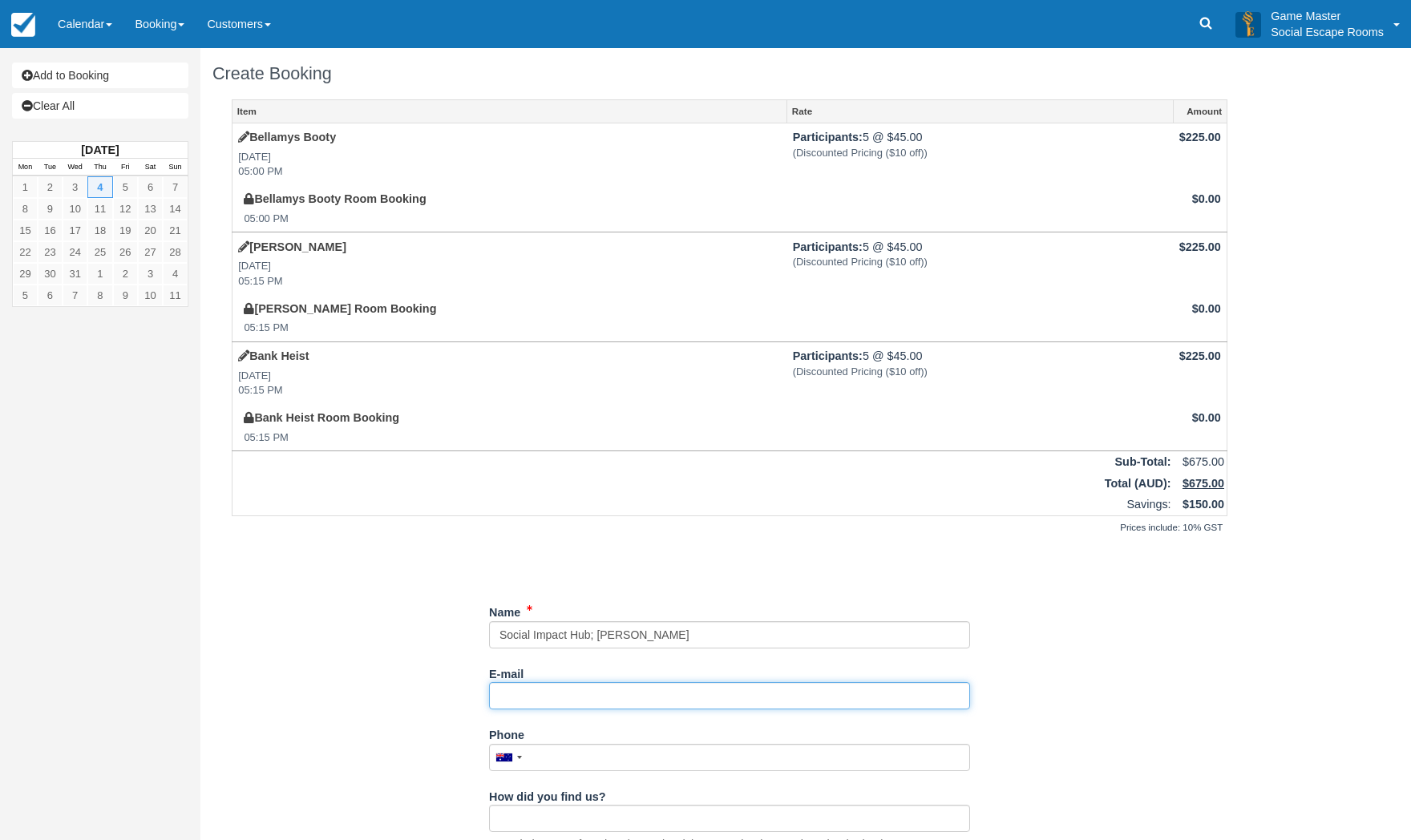
drag, startPoint x: 635, startPoint y: 691, endPoint x: 970, endPoint y: 638, distance: 339.2
click at [635, 691] on input "E-mail" at bounding box center [729, 696] width 481 height 27
click at [536, 700] on input "E-mail" at bounding box center [729, 696] width 481 height 27
paste input "[EMAIL_ADDRESS][DOMAIN_NAME]"
type input "[EMAIL_ADDRESS][DOMAIN_NAME]"
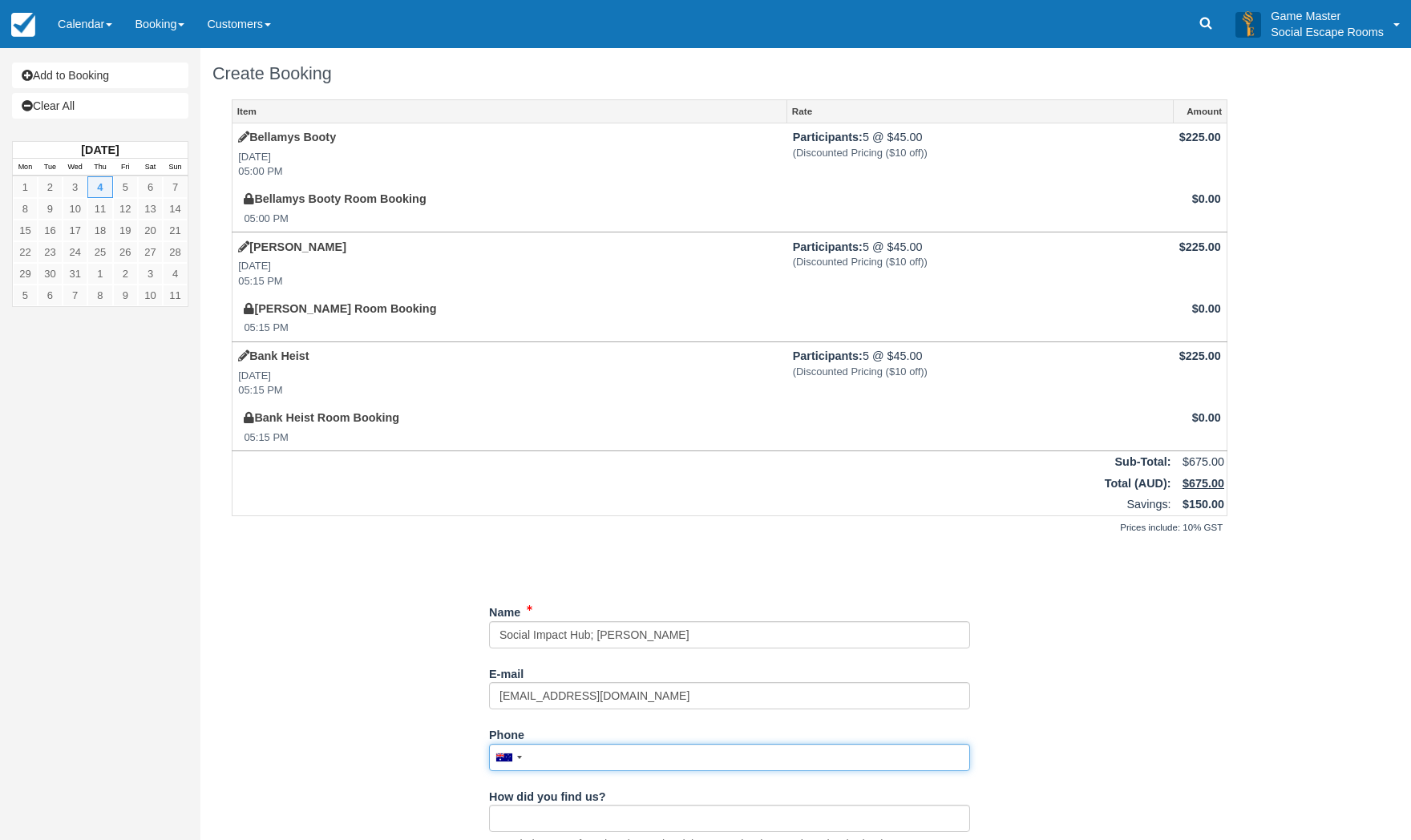
click at [556, 753] on input "Phone" at bounding box center [729, 757] width 481 height 27
click at [600, 751] on input "Phone" at bounding box center [729, 757] width 481 height 27
paste input "0402 447 133"
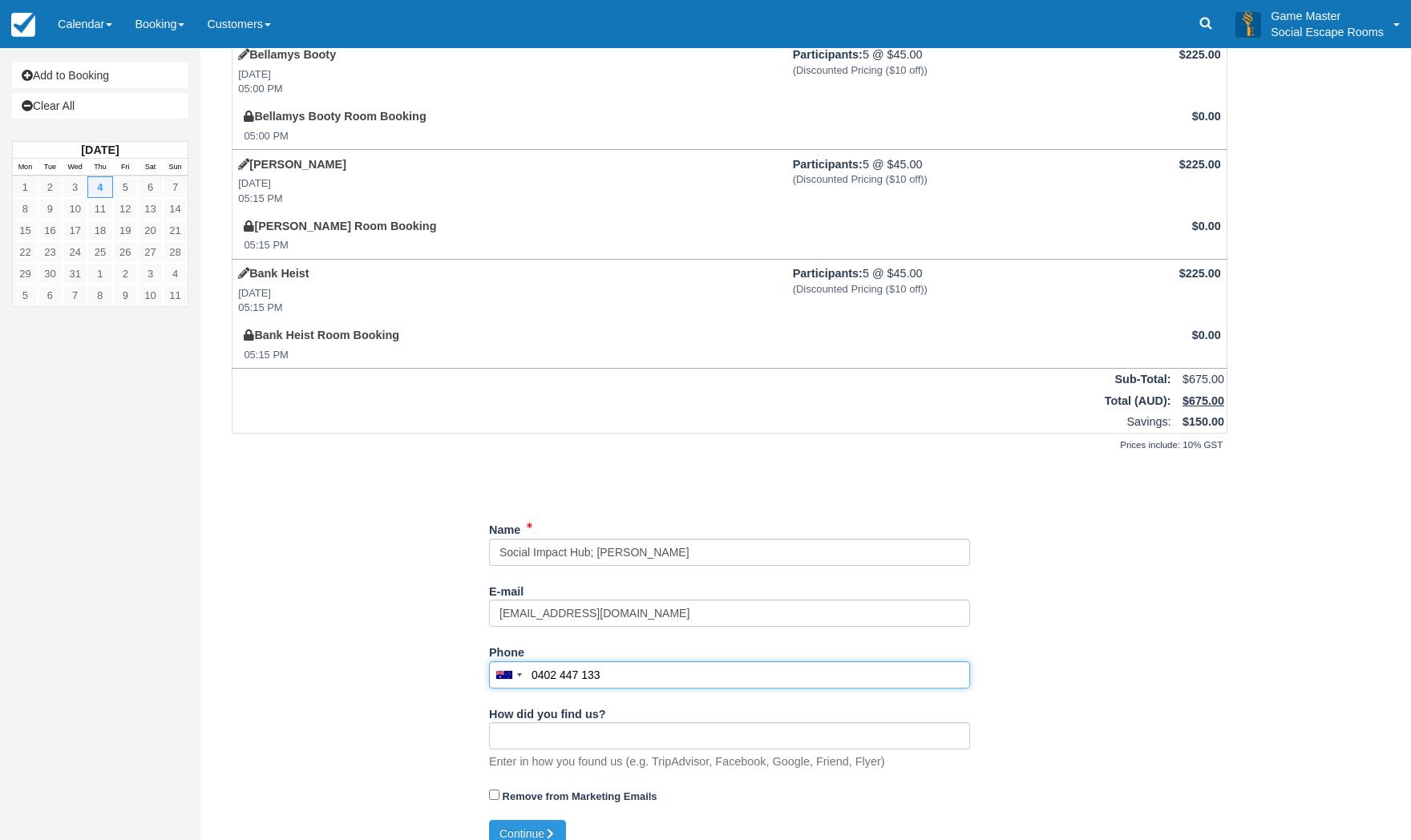
scroll to position [102, 0]
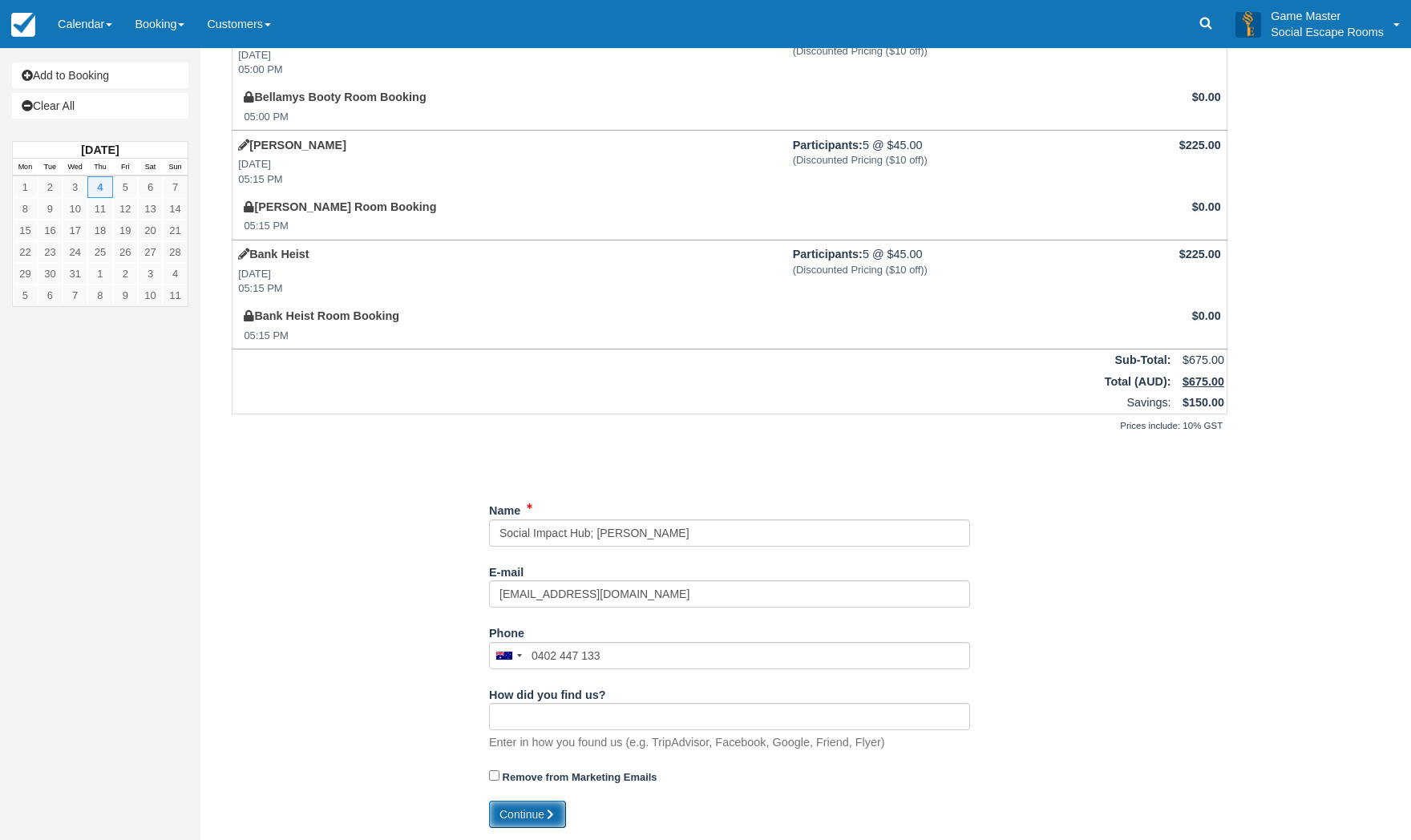
click at [538, 803] on button "Continue" at bounding box center [527, 814] width 77 height 27
type input "+61402447133"
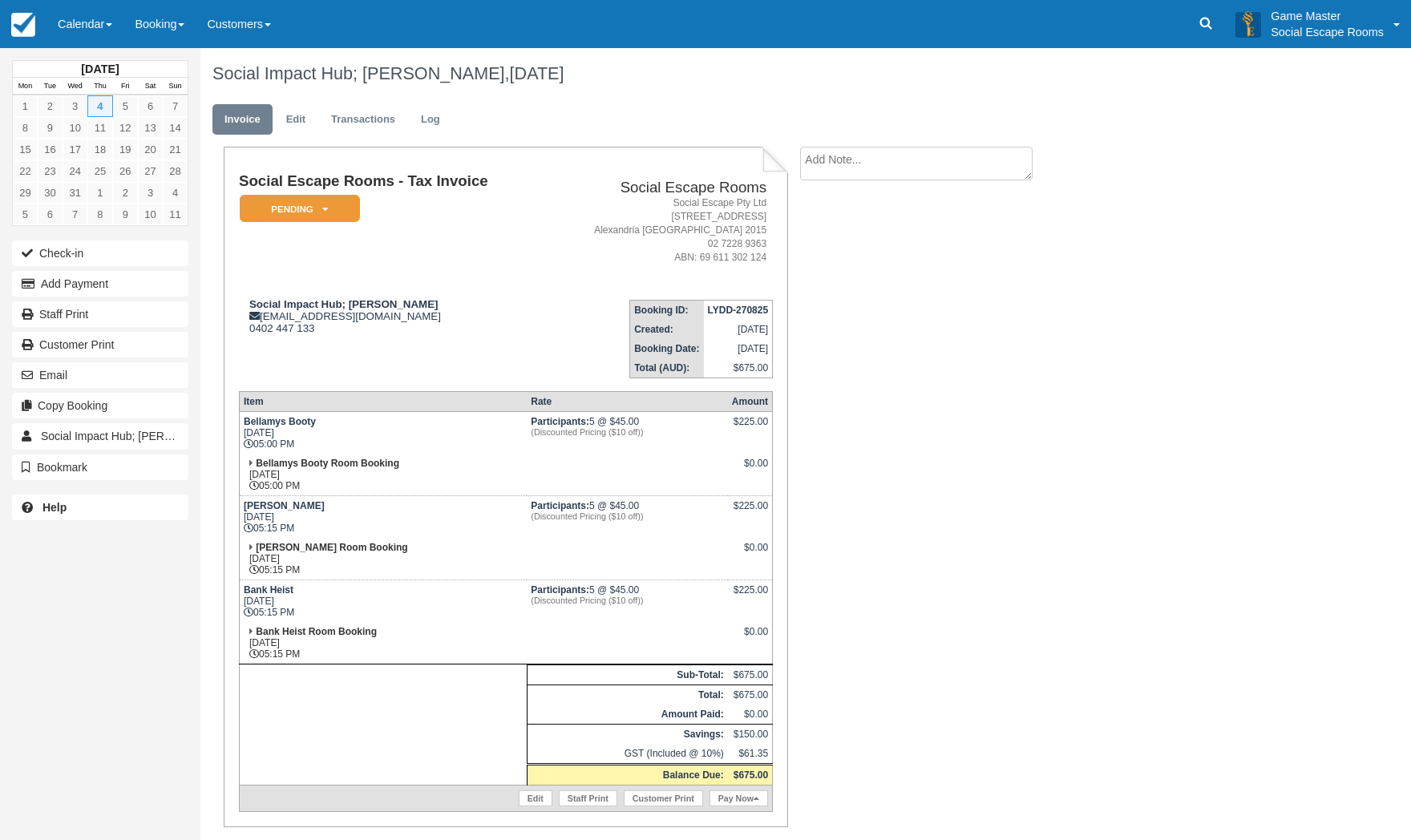
click at [902, 167] on textarea at bounding box center [916, 164] width 233 height 34
paste textarea "Good afternoon, I'd like to enquire about making a booking for a group of 15 pe…"
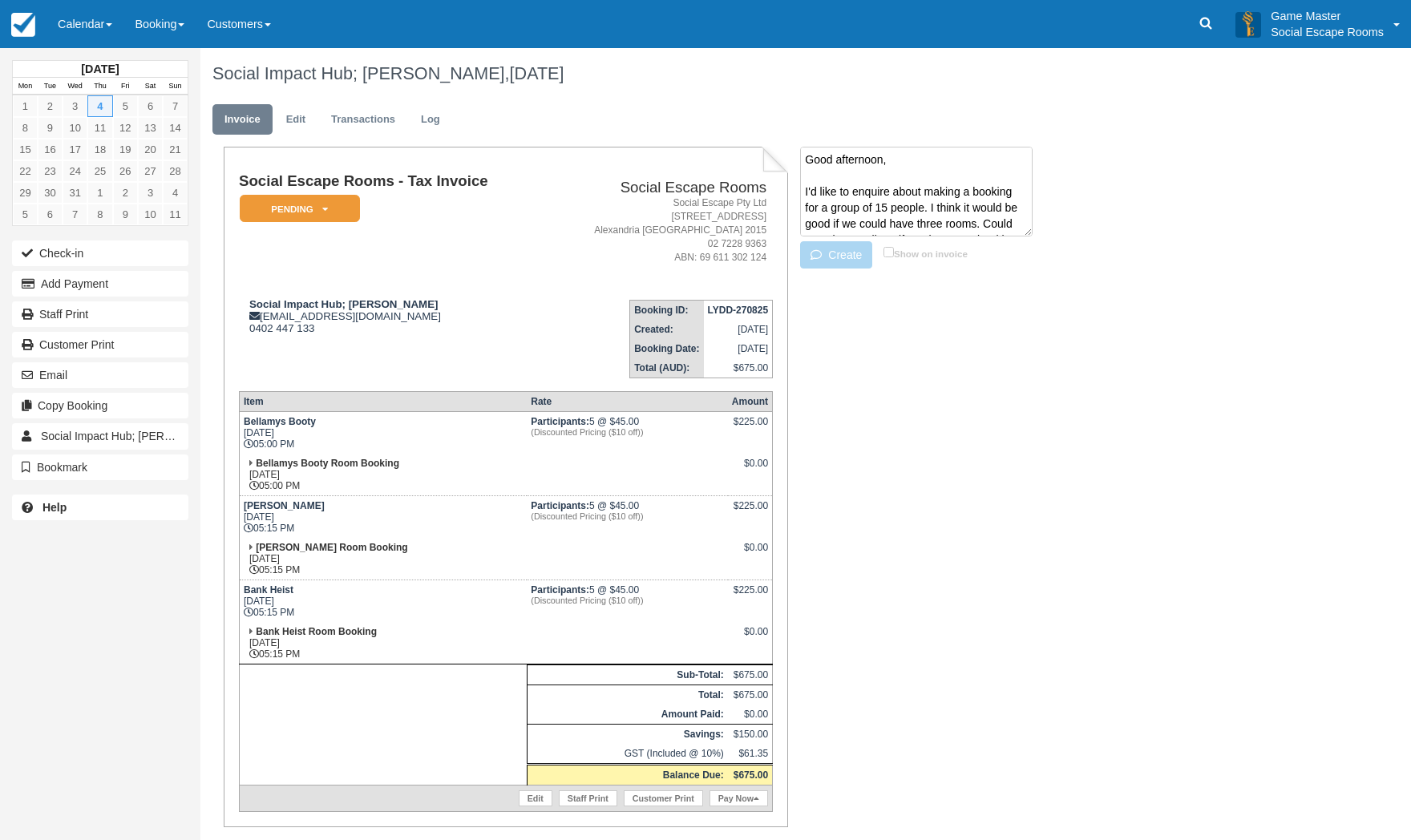
scroll to position [509, 0]
type textarea "Good afternoon, I'd like to enquire about making a booking for a group of 15 pe…"
click at [844, 261] on button "Create" at bounding box center [836, 255] width 72 height 27
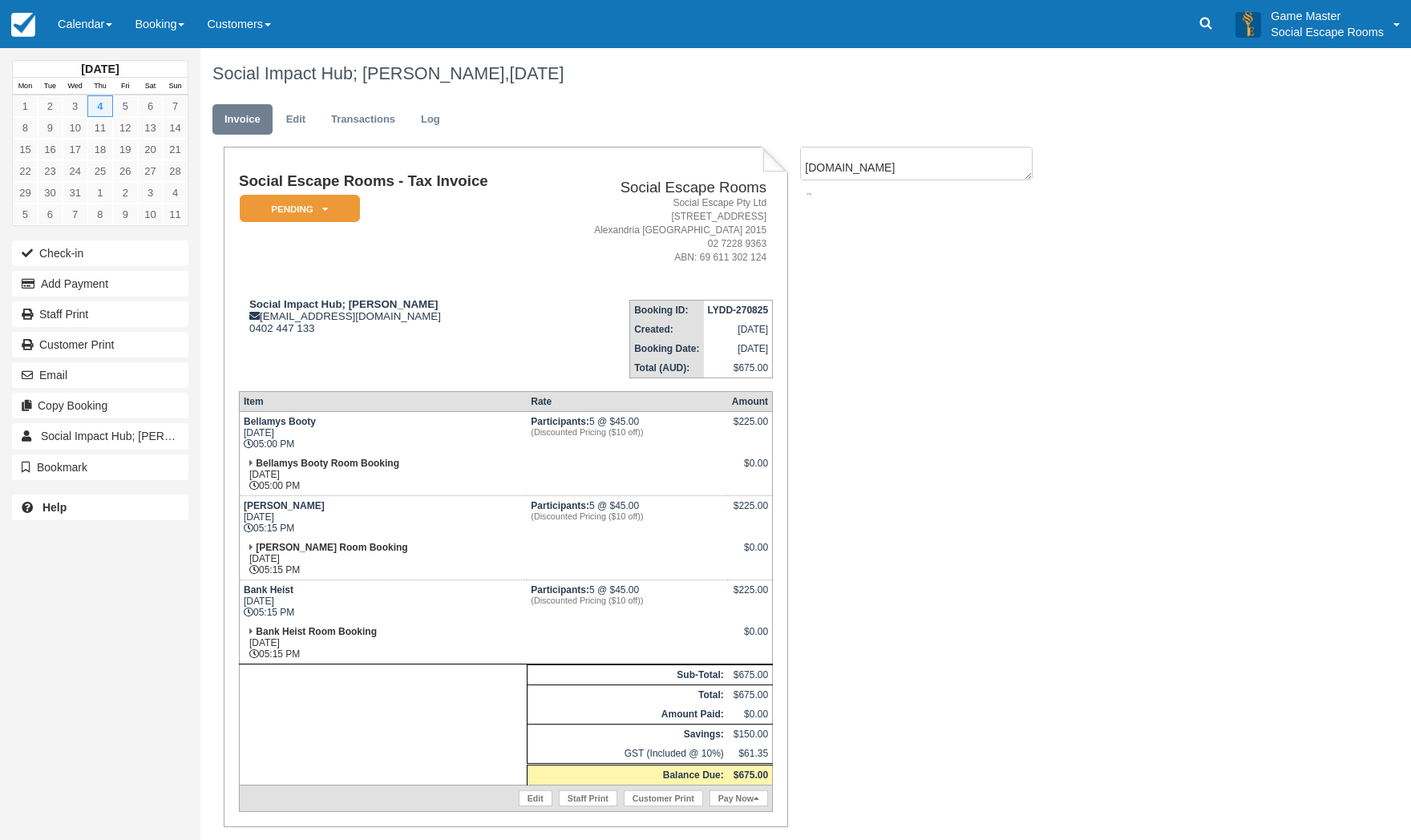
scroll to position [0, 0]
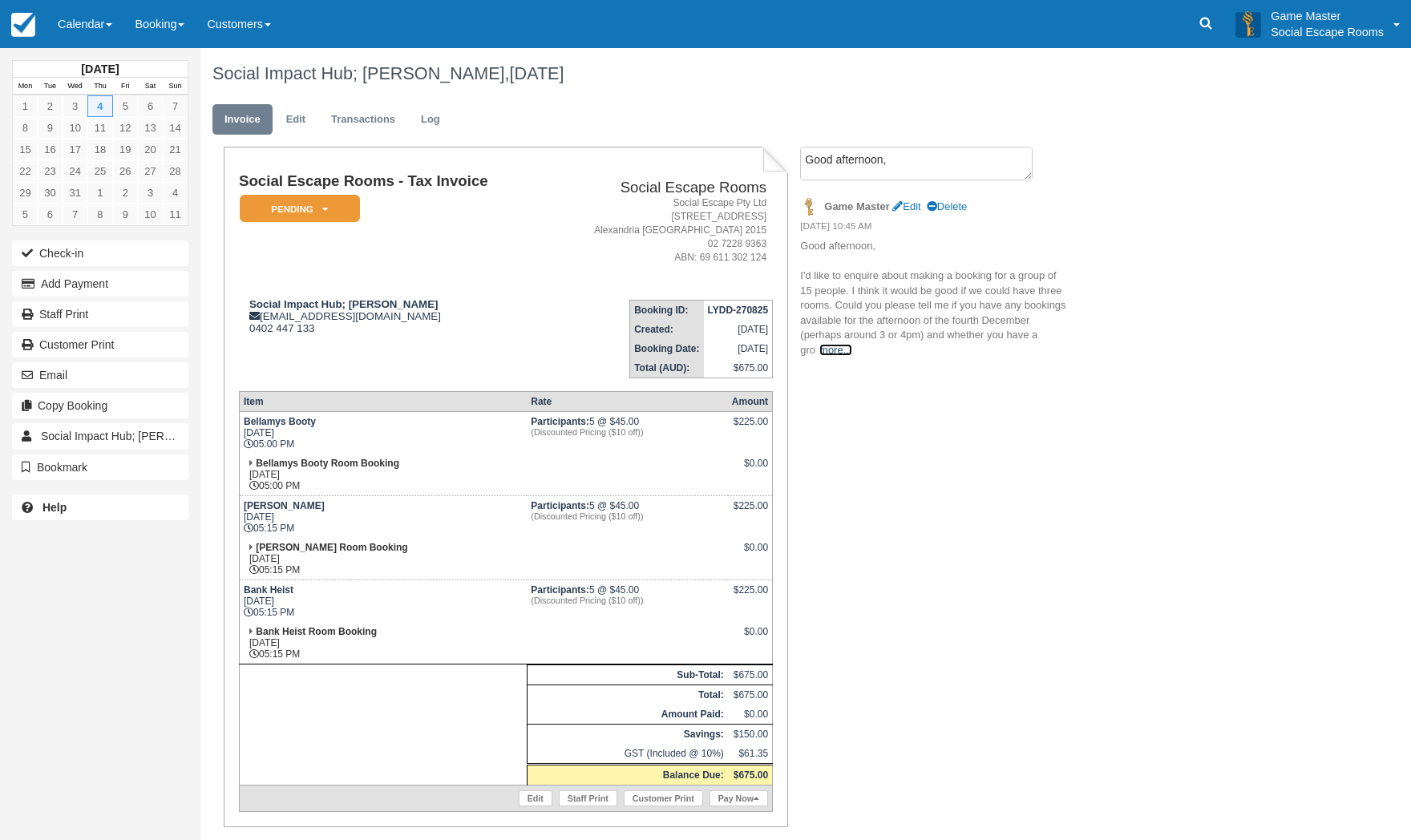
click at [843, 351] on link "more..." at bounding box center [836, 350] width 32 height 12
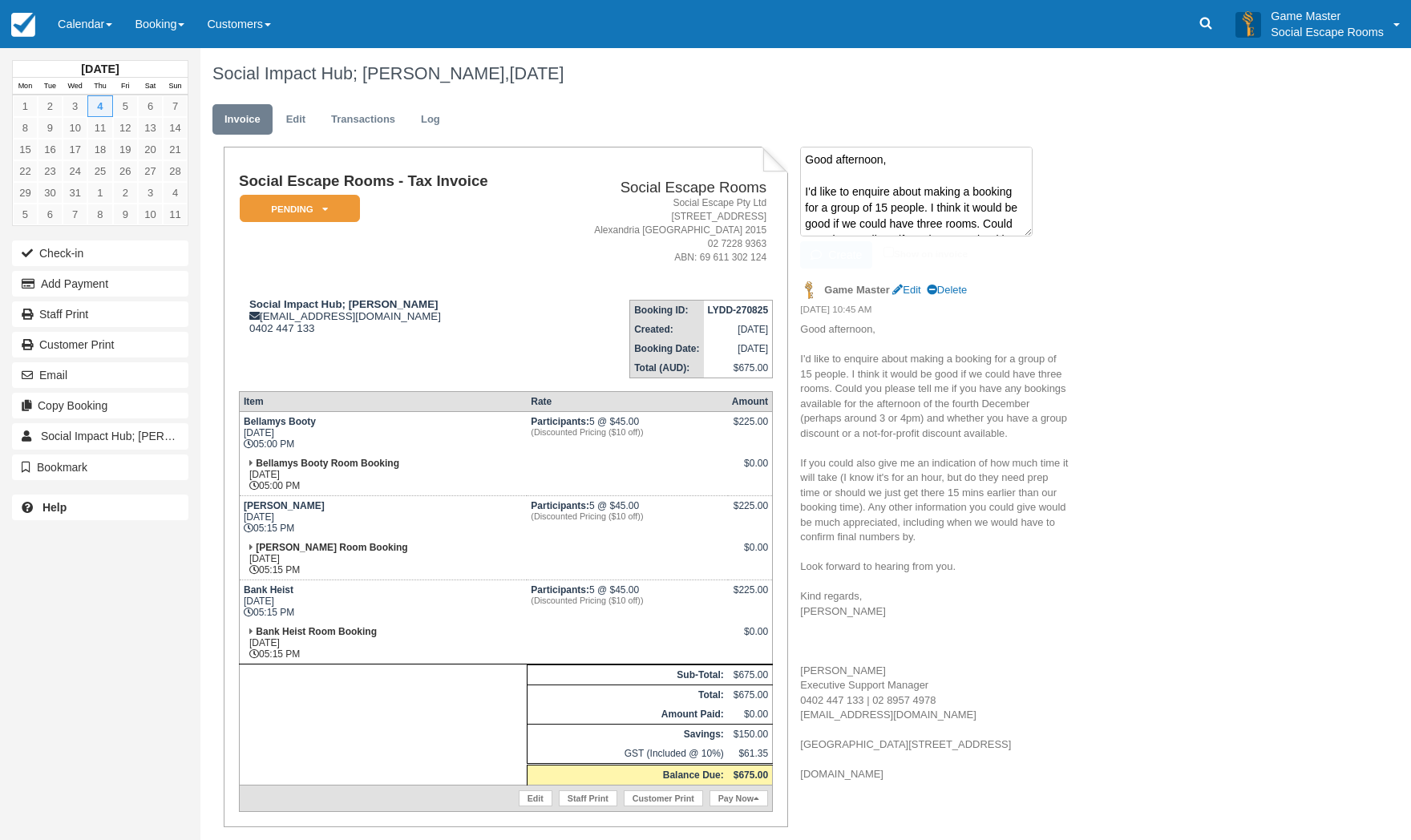
click at [841, 170] on textarea "Good afternoon, I'd like to enquire about making a booking for a group of 15 pe…" at bounding box center [916, 191] width 233 height 89
paste textarea "Lore ipsumdo Sita, Consec adi elit seddoei. T inci utlabor etd magnaali en Admi…"
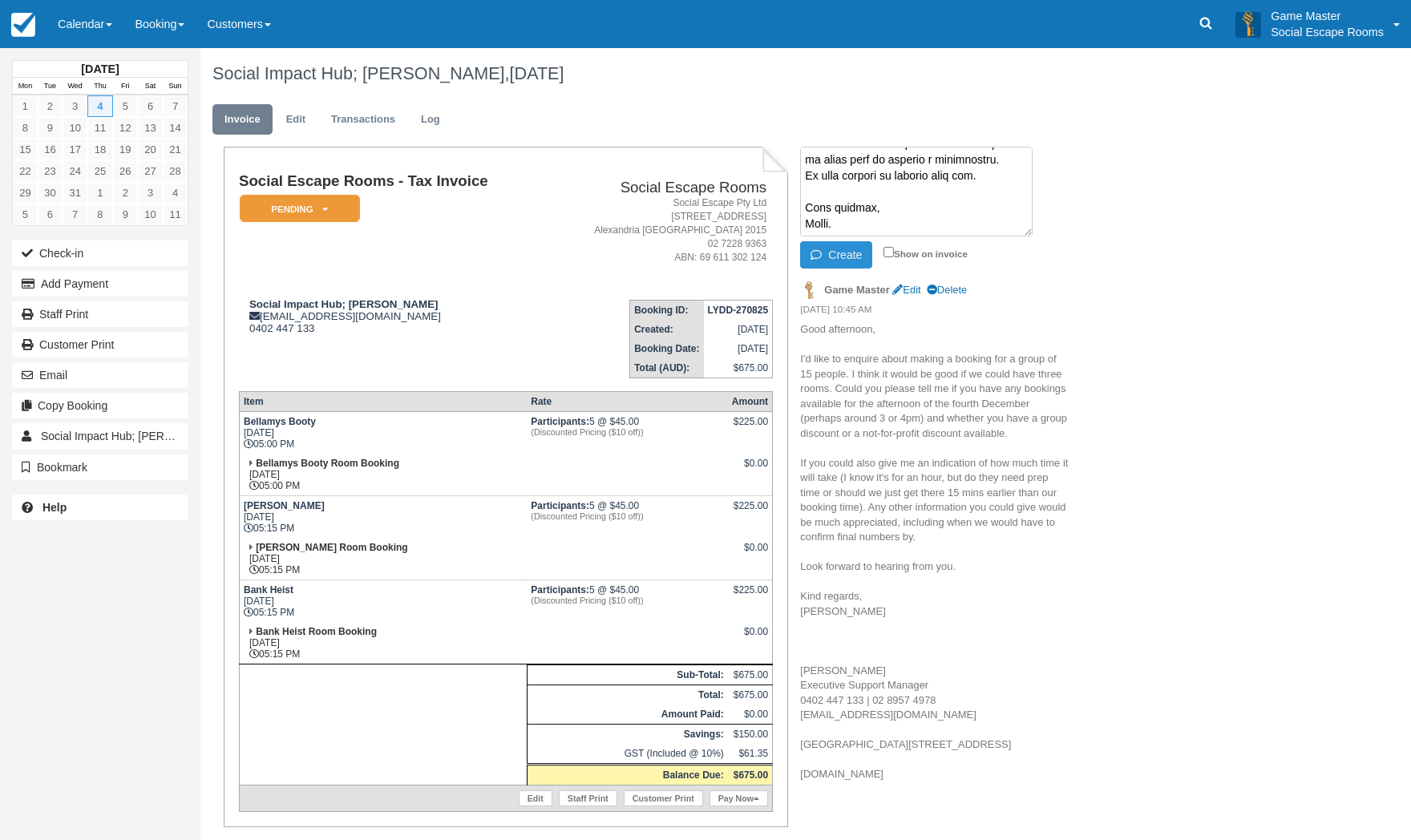
type textarea "Lore ipsumdo Sita, Consec adi elit seddoei. T inci utlabor etd magnaali en Admi…"
click at [841, 251] on button "Create" at bounding box center [836, 255] width 72 height 27
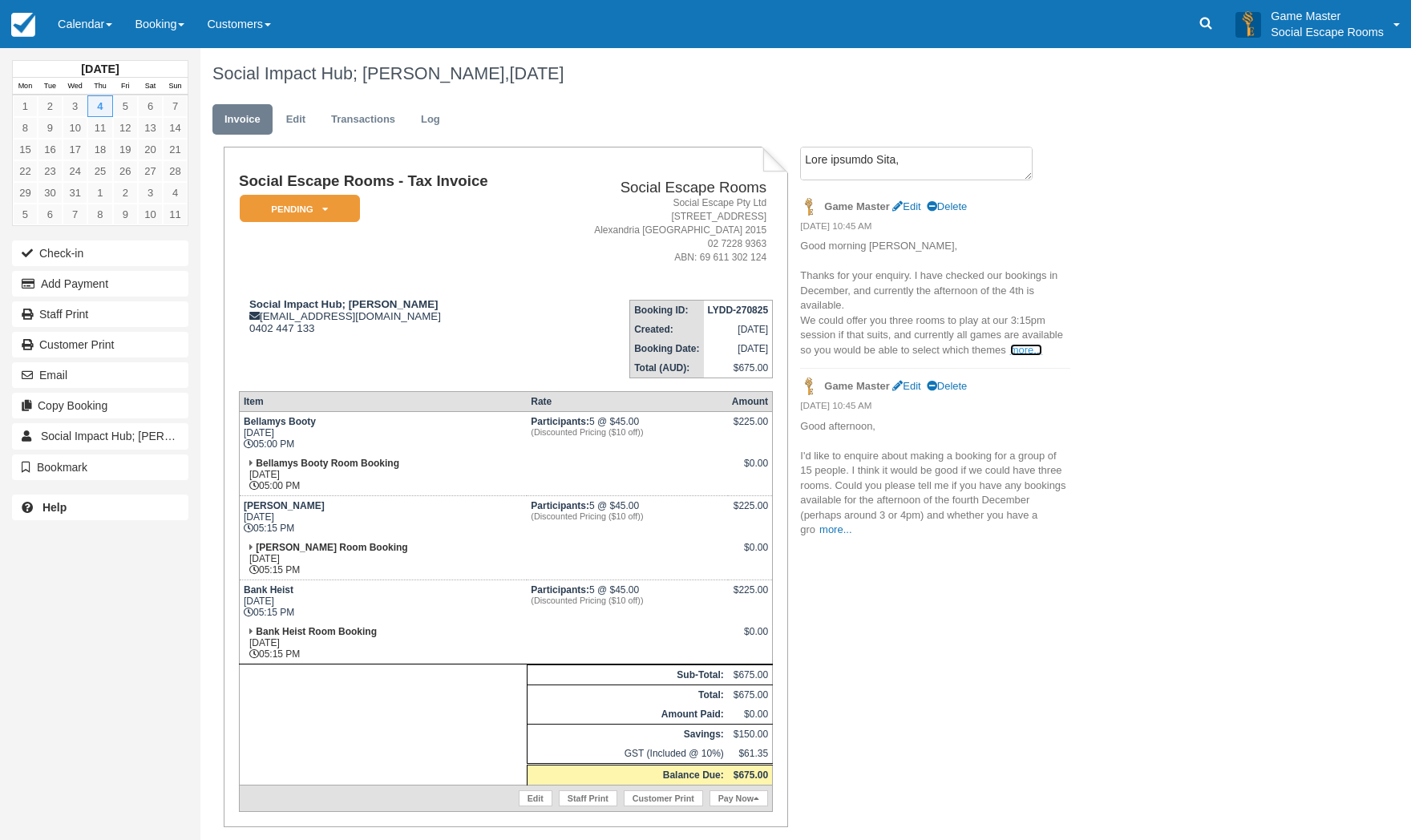
click at [1019, 354] on link "more..." at bounding box center [1027, 350] width 32 height 12
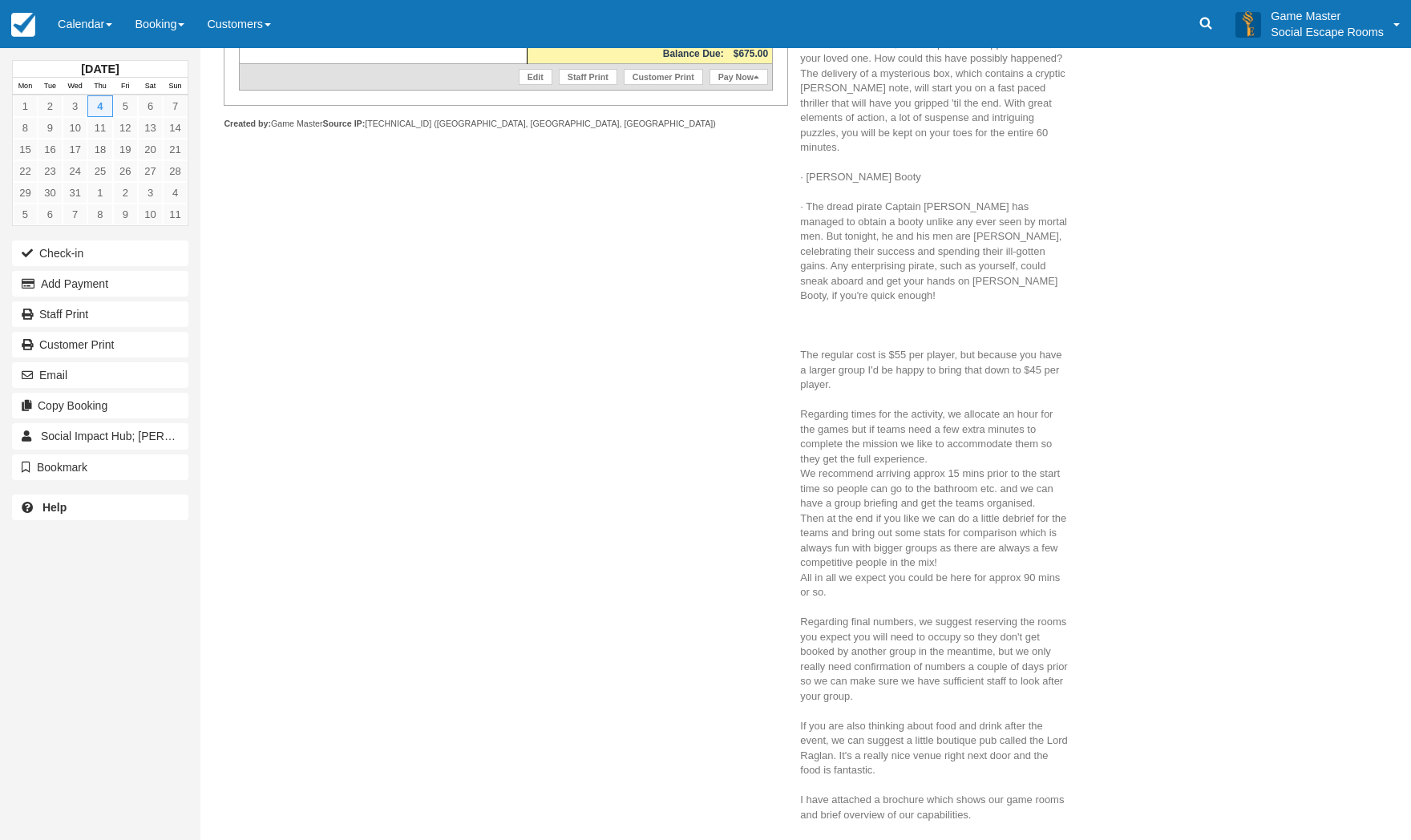
scroll to position [882, 0]
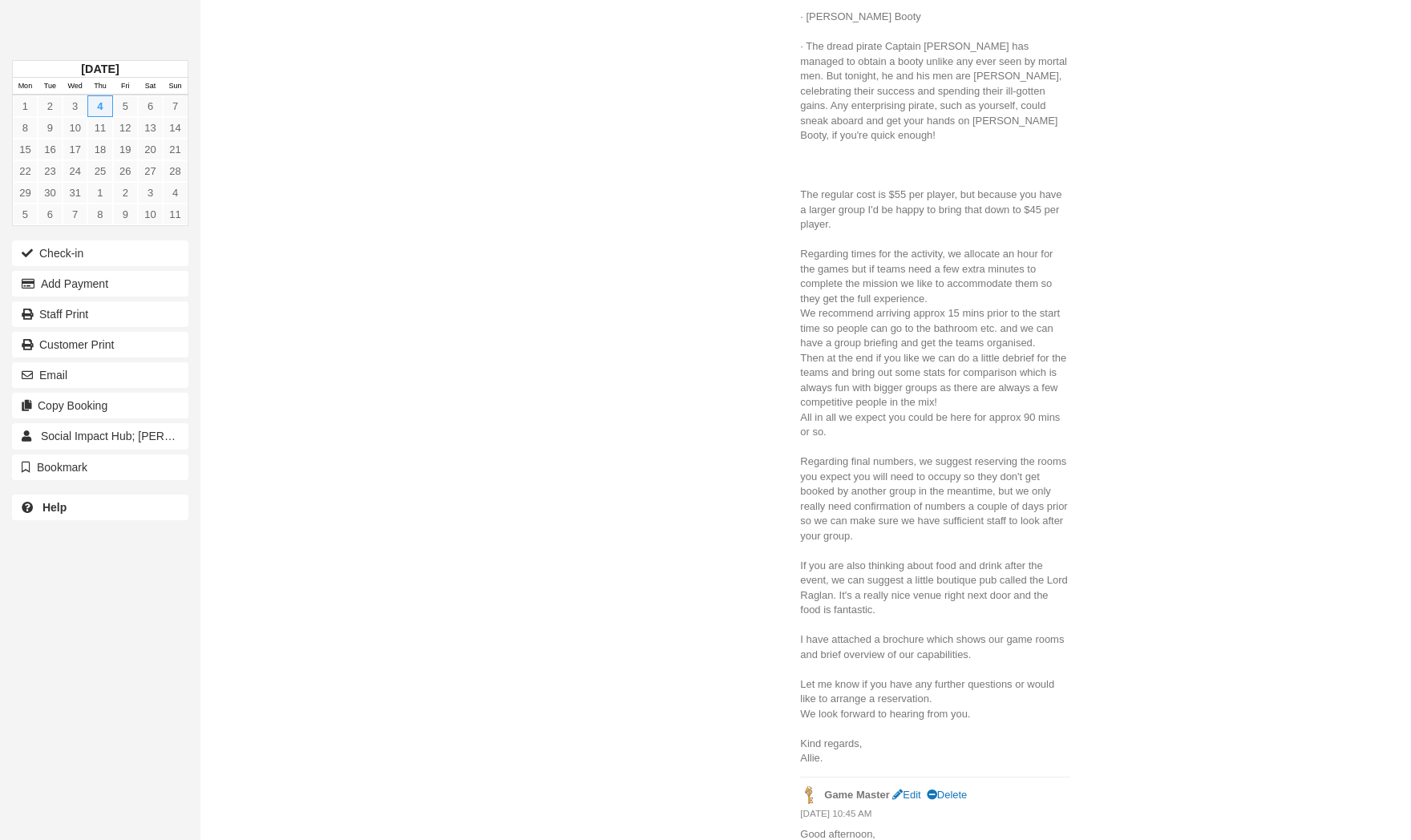
click at [985, 328] on span "/difficulty level you prefer. The details of our games (listed easiest to harde…" at bounding box center [935, 113] width 269 height 1303
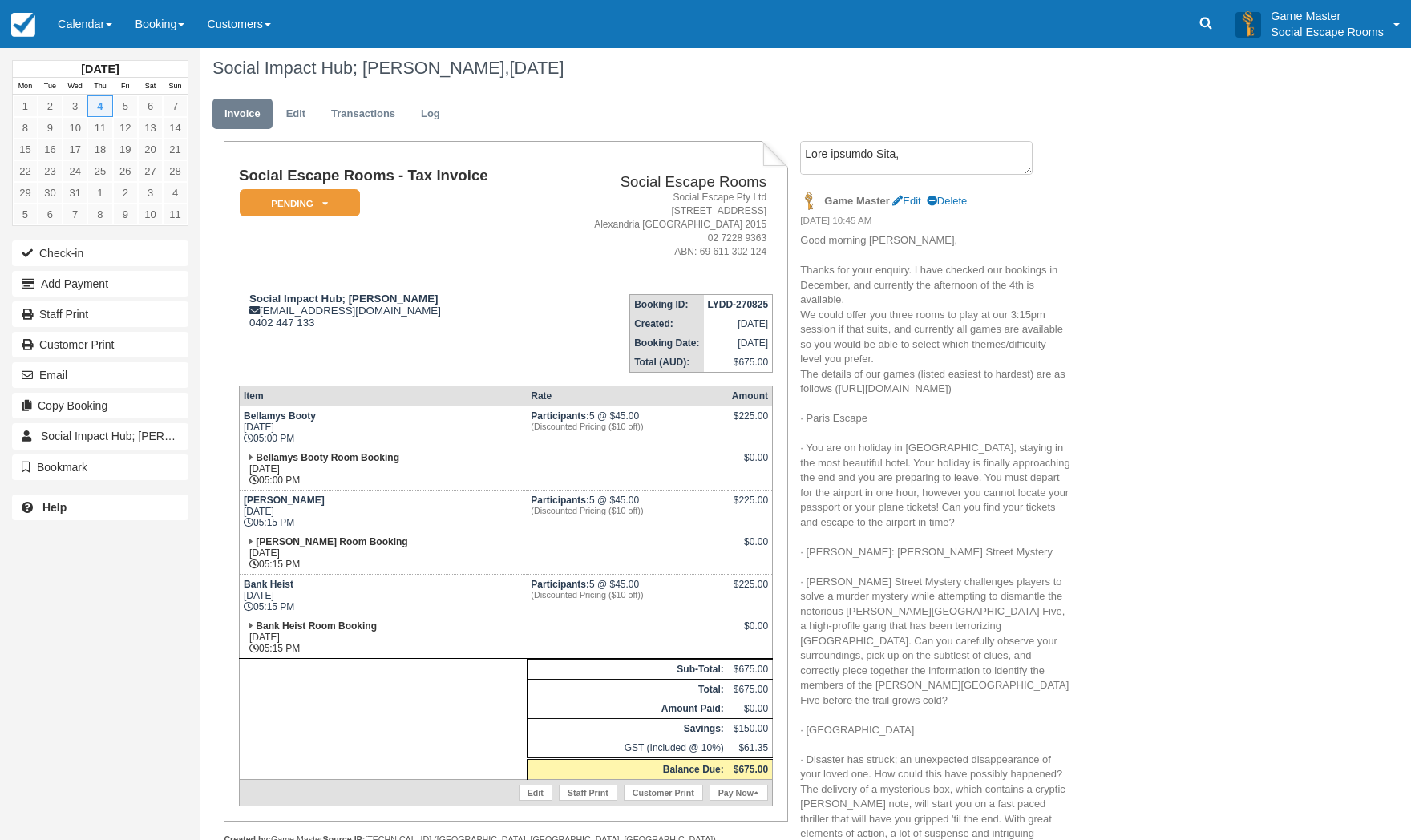
scroll to position [0, 0]
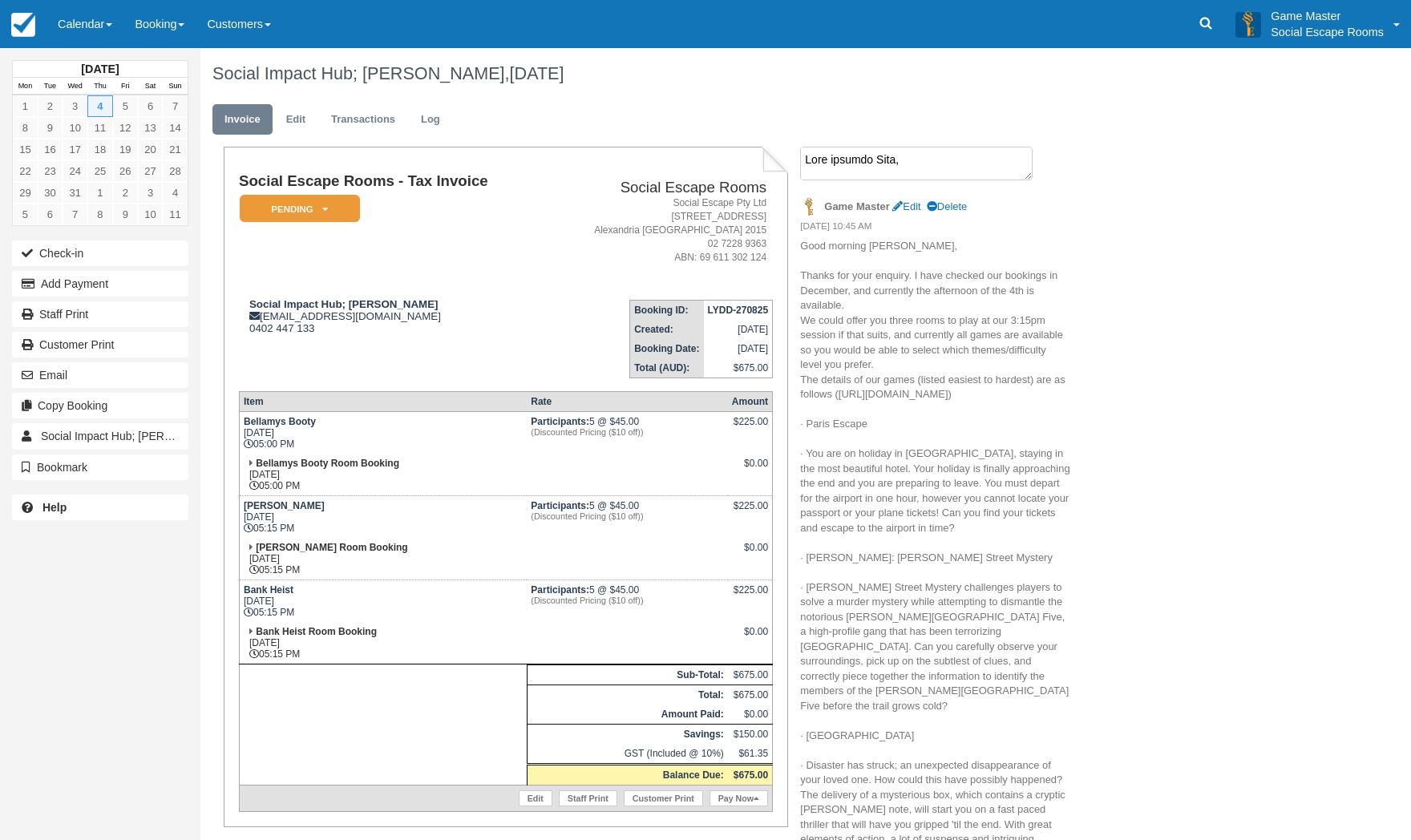
click at [861, 169] on textarea at bounding box center [916, 164] width 233 height 34
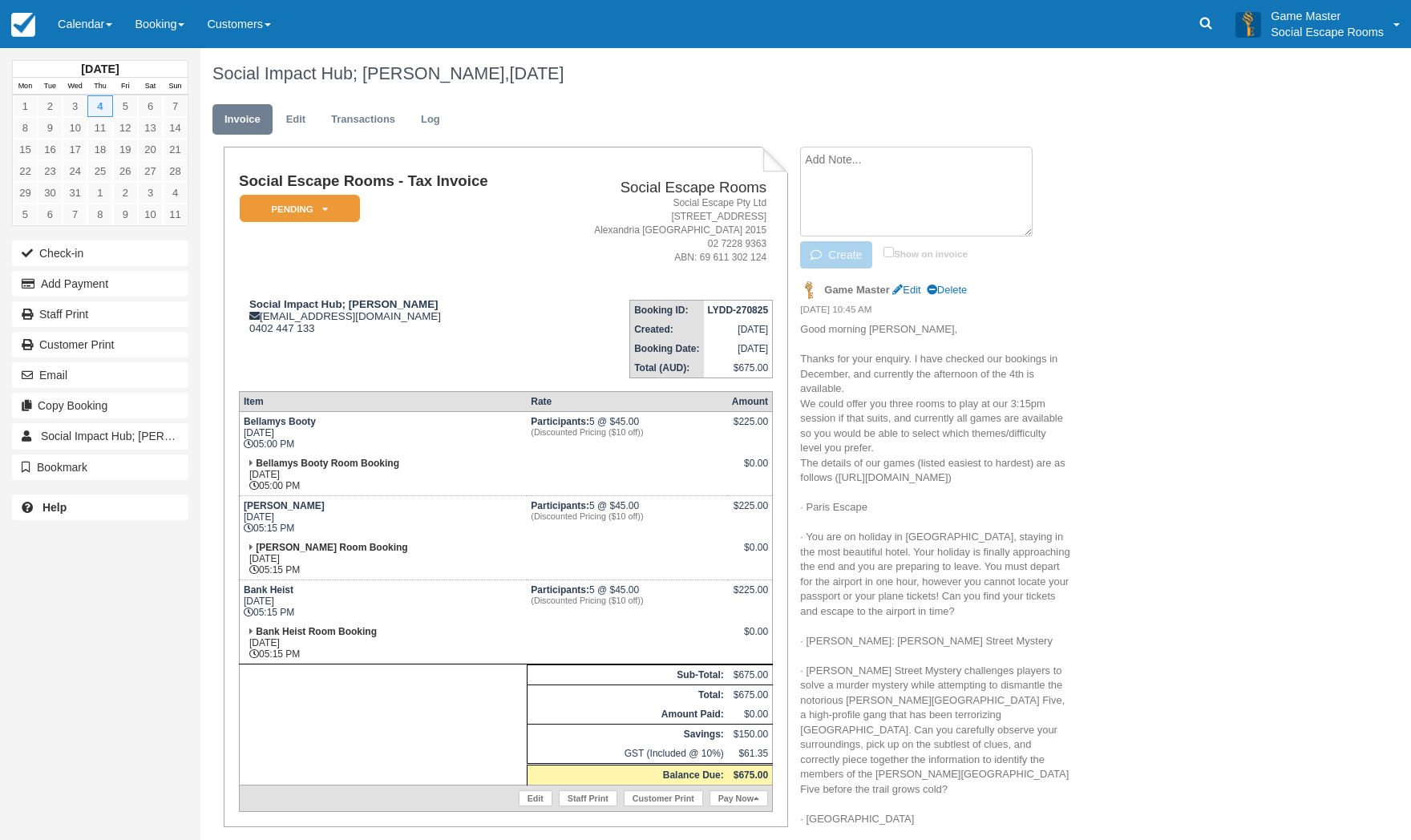
paste textarea "Lo ipsum Dolo, Sitametco, A elit sedd eius tem I utlabor et do ma ali enimadmin…"
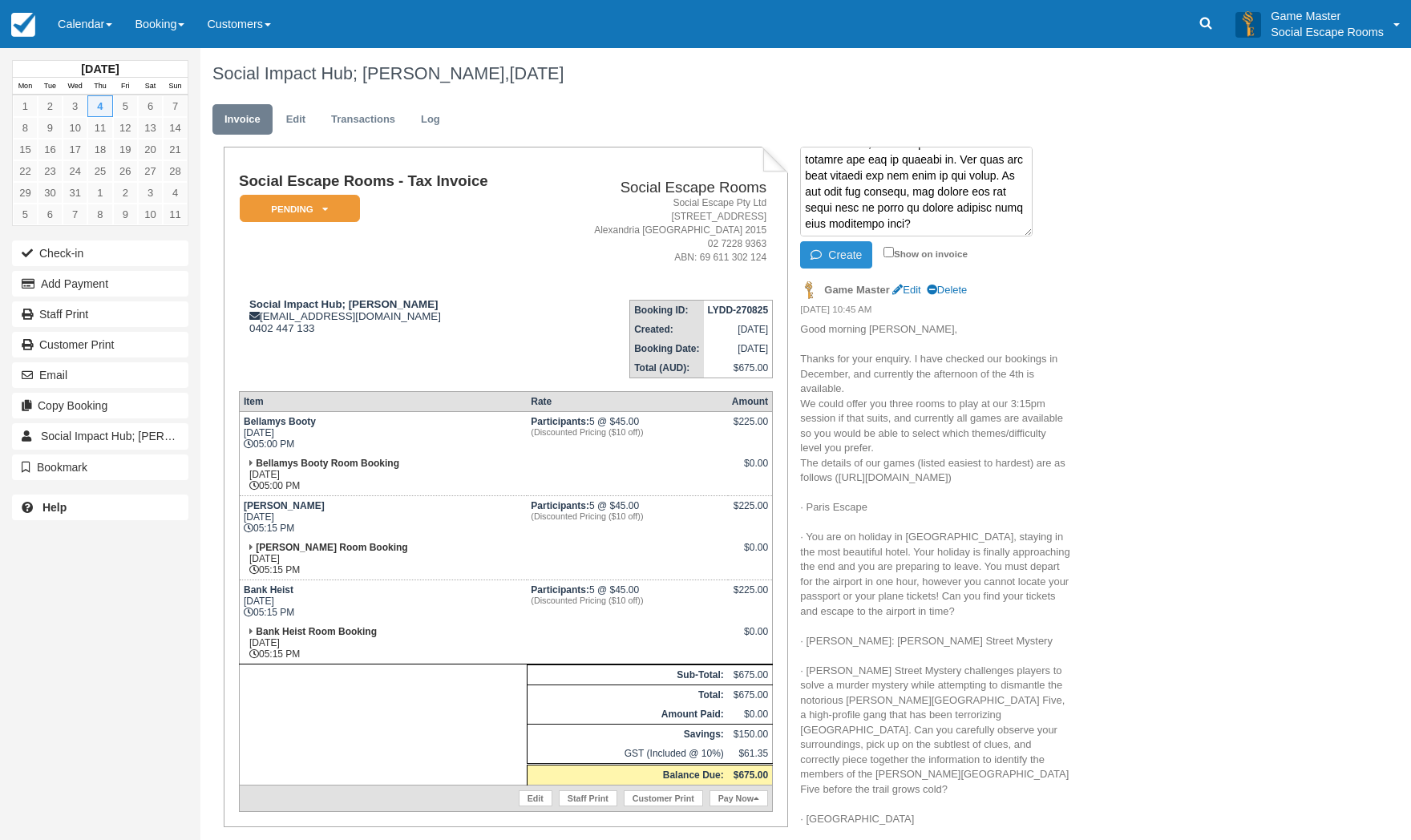
type textarea "Lo ipsum Dolo, Sitametco, A elit sedd eius tem I utlabor et do ma ali enimadmin…"
click at [838, 242] on button "Create" at bounding box center [836, 255] width 72 height 27
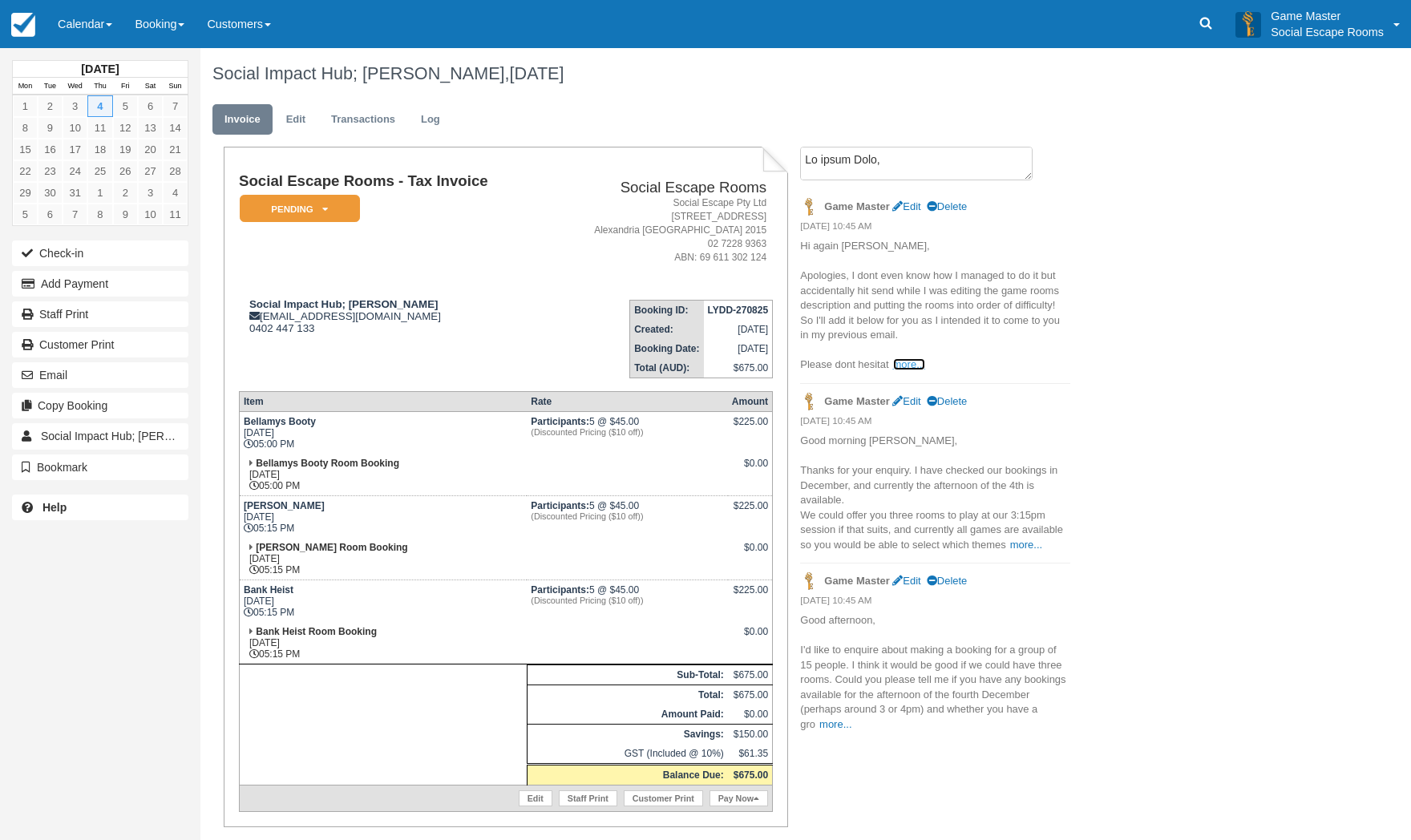
click at [903, 360] on link "more..." at bounding box center [909, 365] width 32 height 12
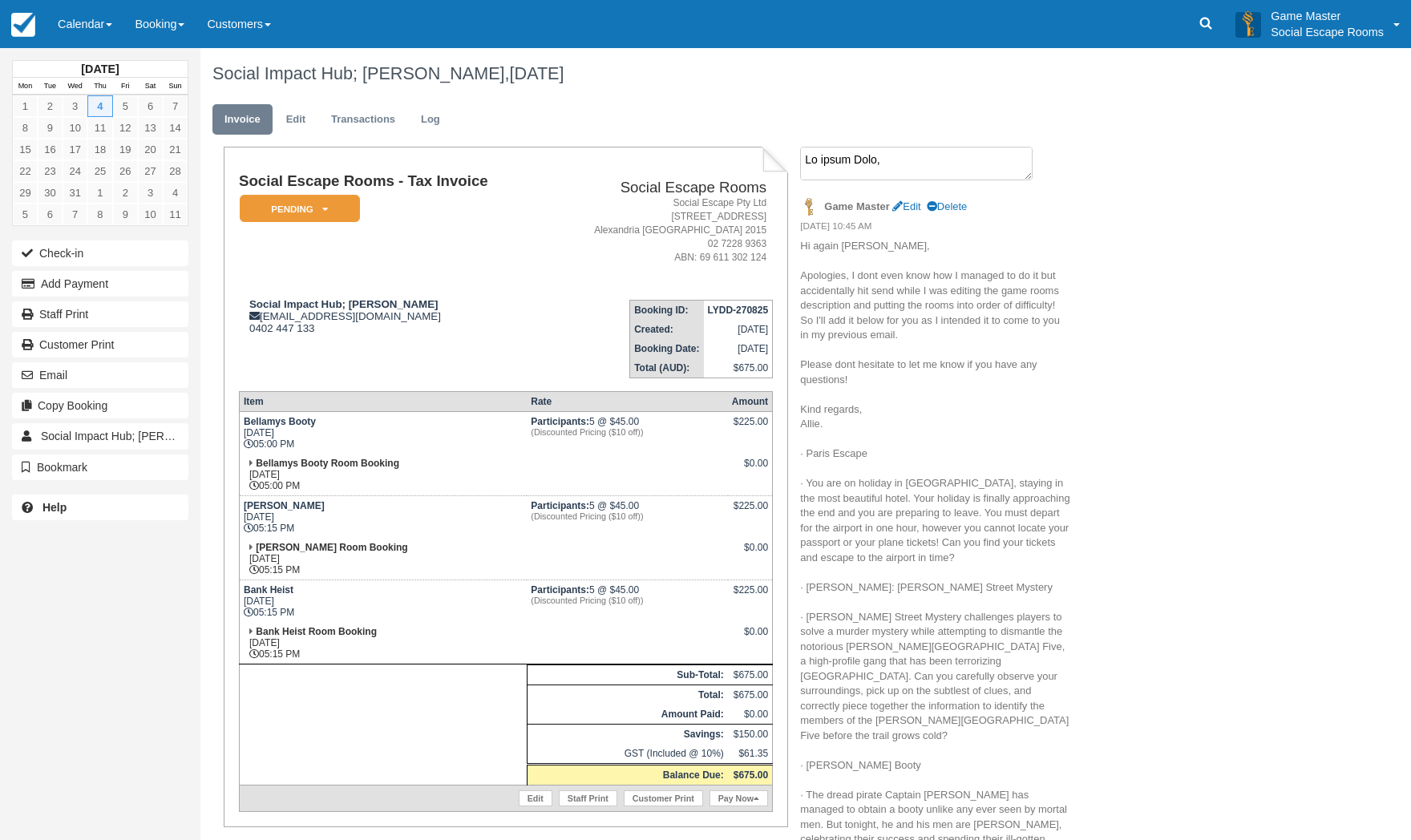
click at [898, 160] on textarea at bounding box center [916, 164] width 233 height 34
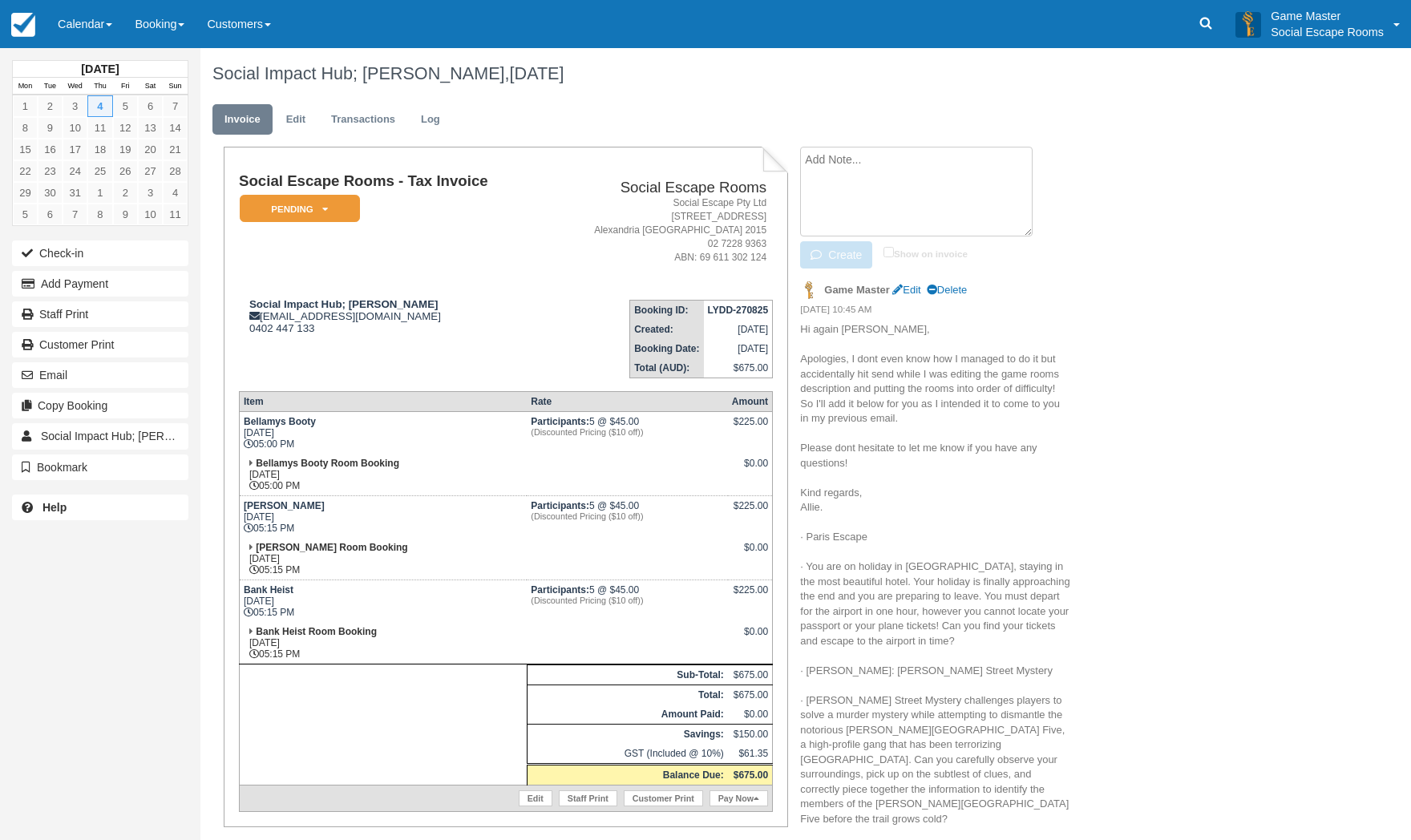
paste textarea "Hi [PERSON_NAME], Thanks for getting back to me so quickly. This all sounds gre…"
type textarea "Hi [PERSON_NAME], Thanks for getting back to me so quickly. This all sounds gre…"
click at [848, 258] on button "Create" at bounding box center [836, 255] width 72 height 27
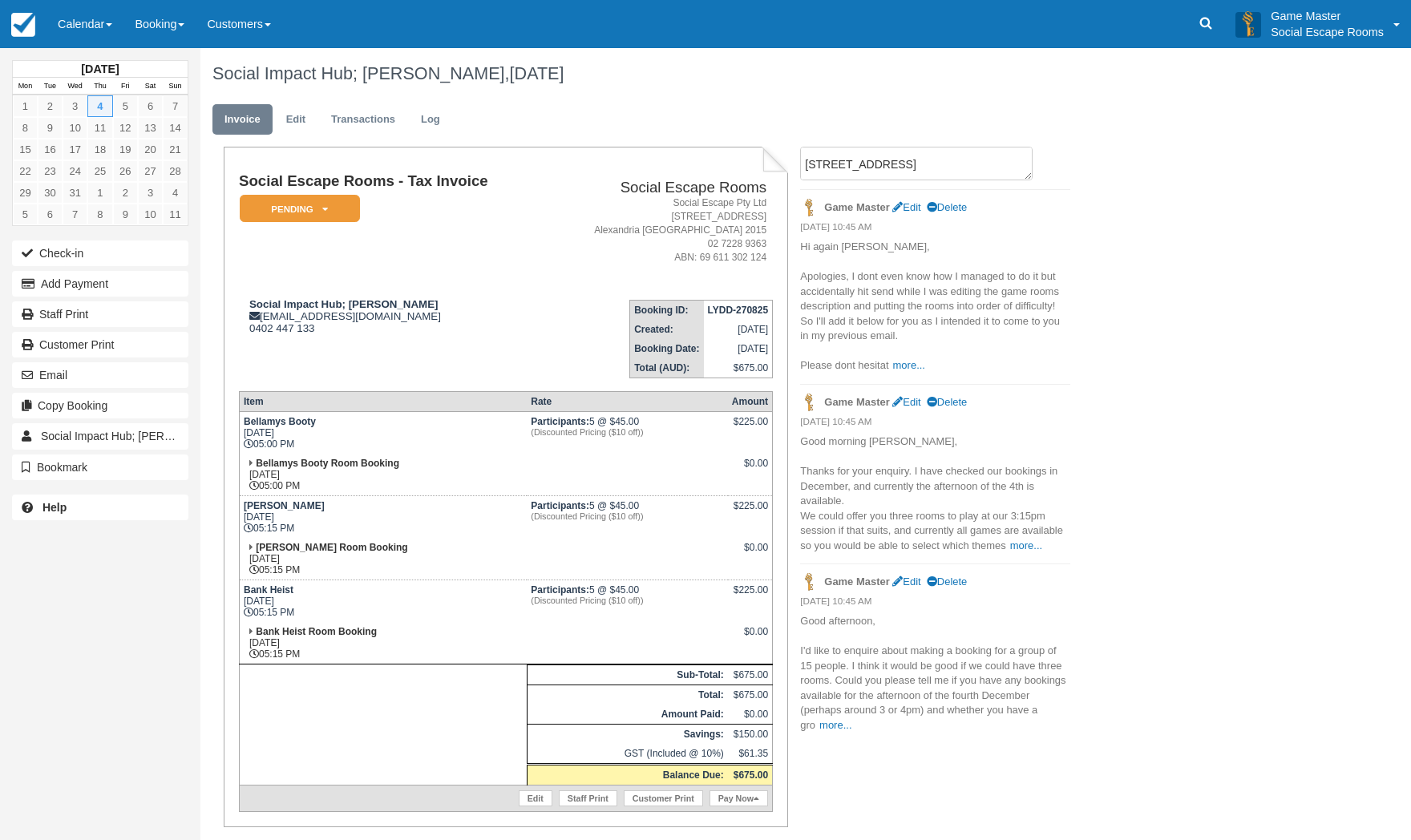
scroll to position [0, 0]
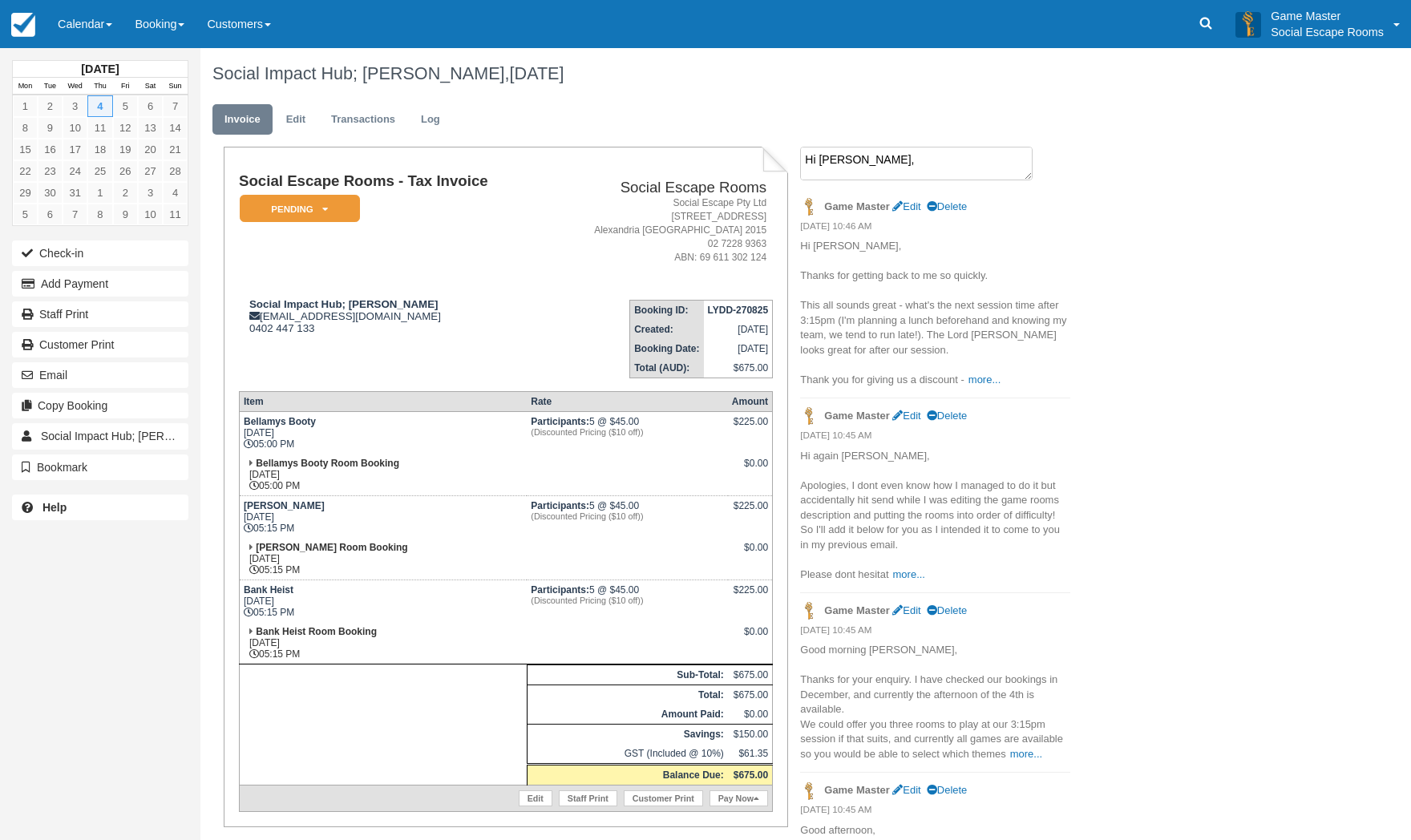
drag, startPoint x: 908, startPoint y: 164, endPoint x: 863, endPoint y: 231, distance: 80.7
click at [908, 164] on textarea "Hi [PERSON_NAME], Thanks for getting back to me so quickly. This all sounds gre…" at bounding box center [916, 164] width 233 height 34
paste textarea "Hi [PERSON_NAME], Thanks for getting back to us regarding your upcoming event. …"
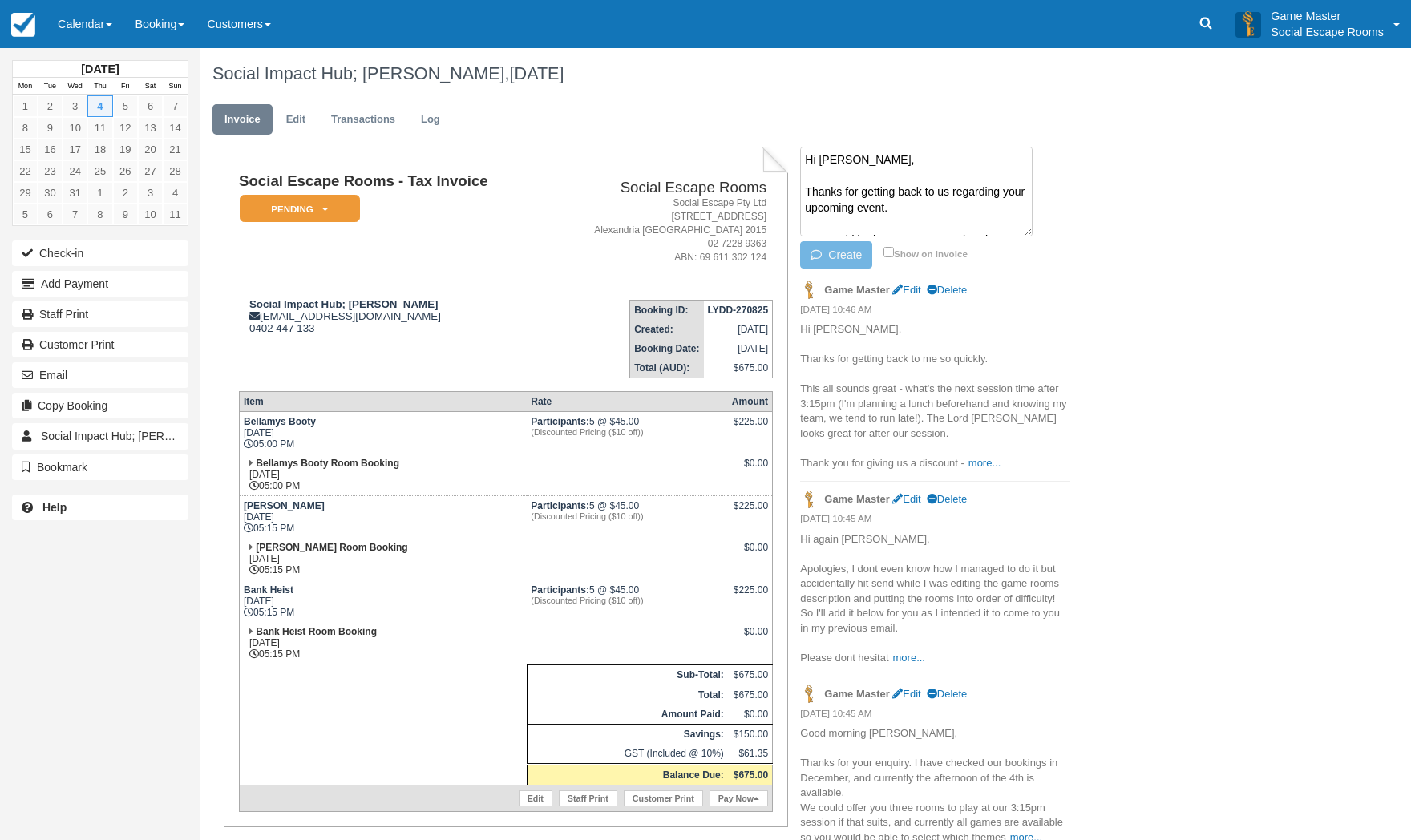
scroll to position [251, 0]
type textarea "Hi [PERSON_NAME], Thanks for getting back to us regarding your upcoming event. …"
click at [843, 250] on button "Create" at bounding box center [836, 255] width 72 height 27
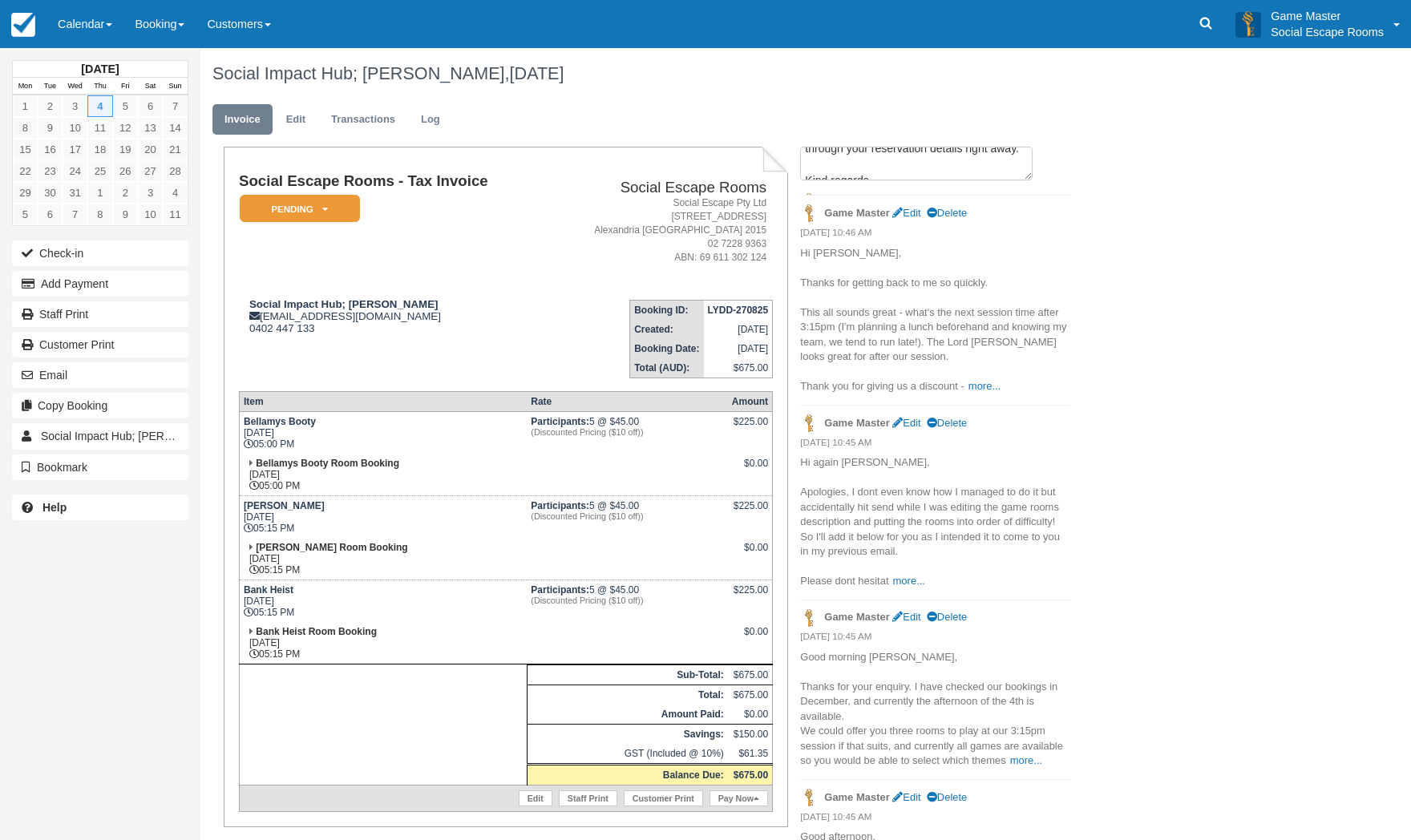
scroll to position [0, 0]
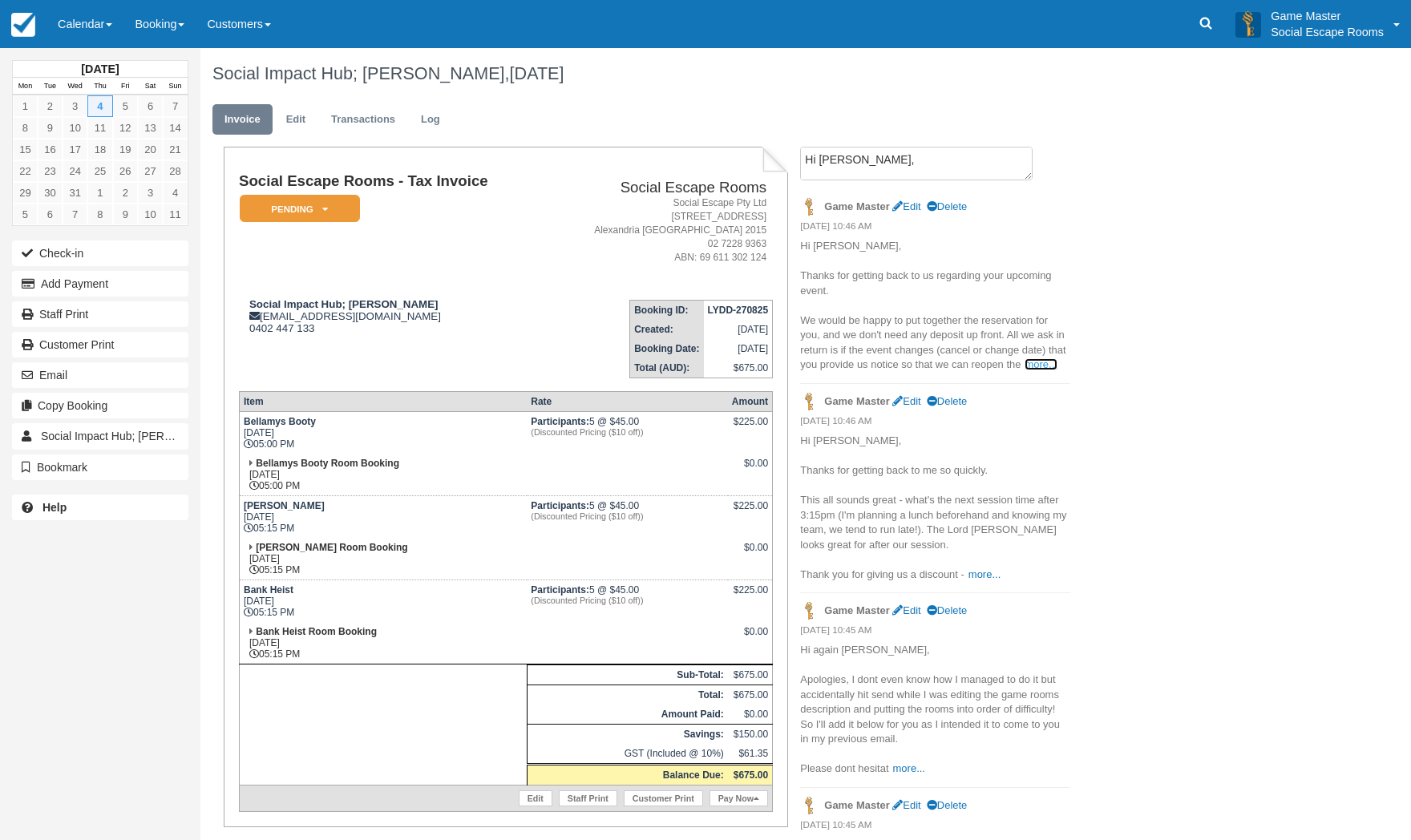
click at [1040, 363] on link "more..." at bounding box center [1041, 365] width 32 height 12
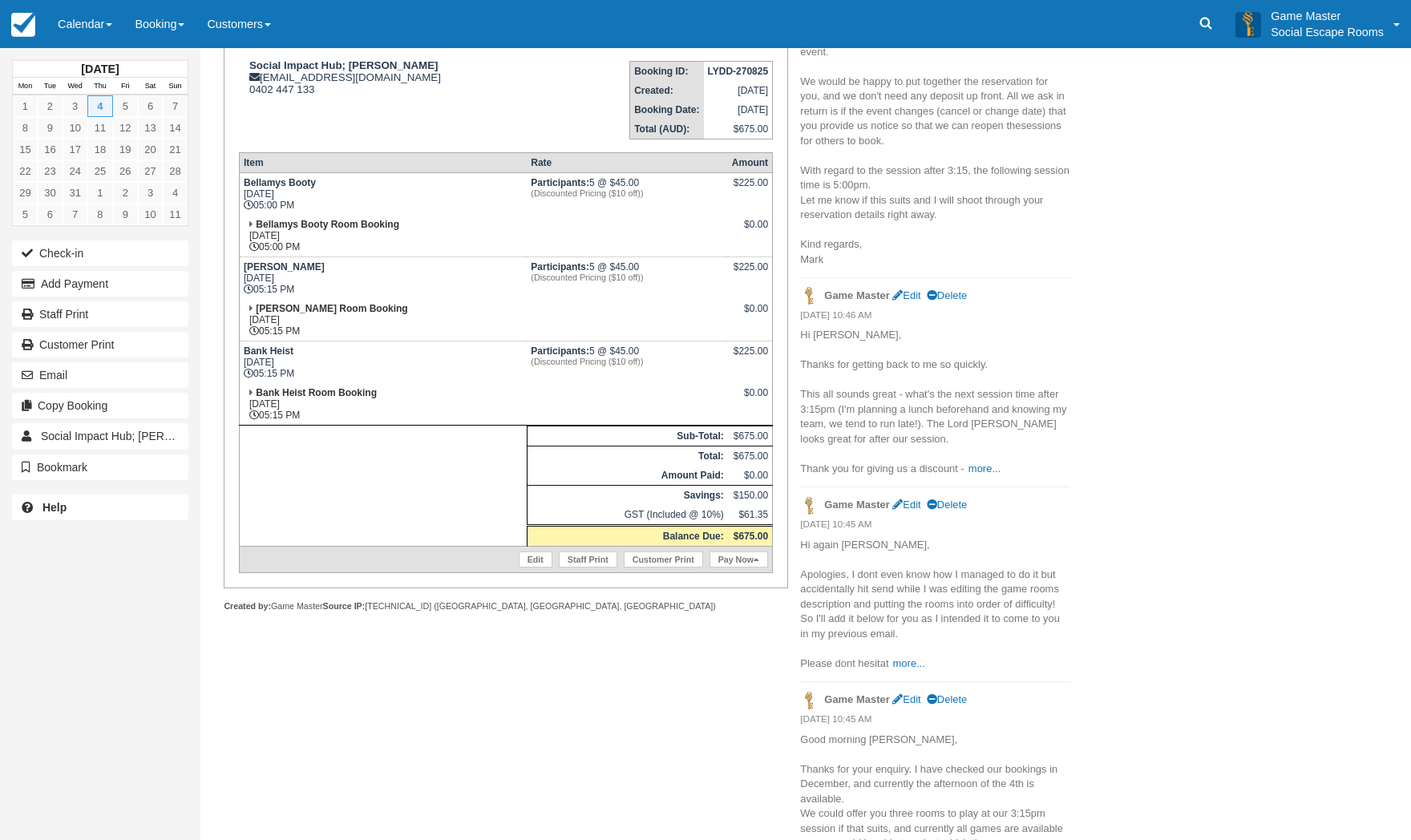
scroll to position [240, 0]
click at [985, 465] on link "more..." at bounding box center [985, 467] width 32 height 12
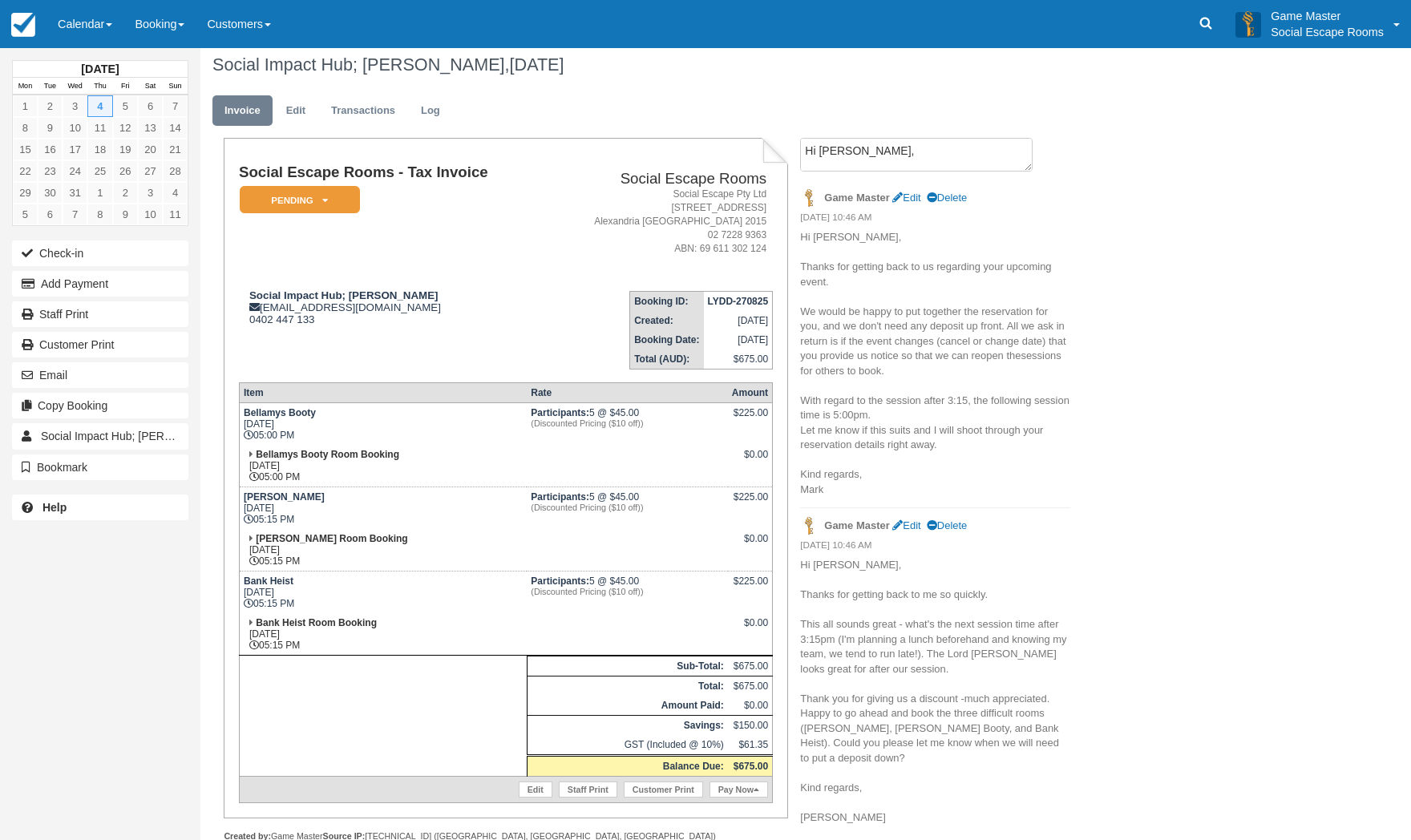
scroll to position [0, 0]
